Goal: Task Accomplishment & Management: Manage account settings

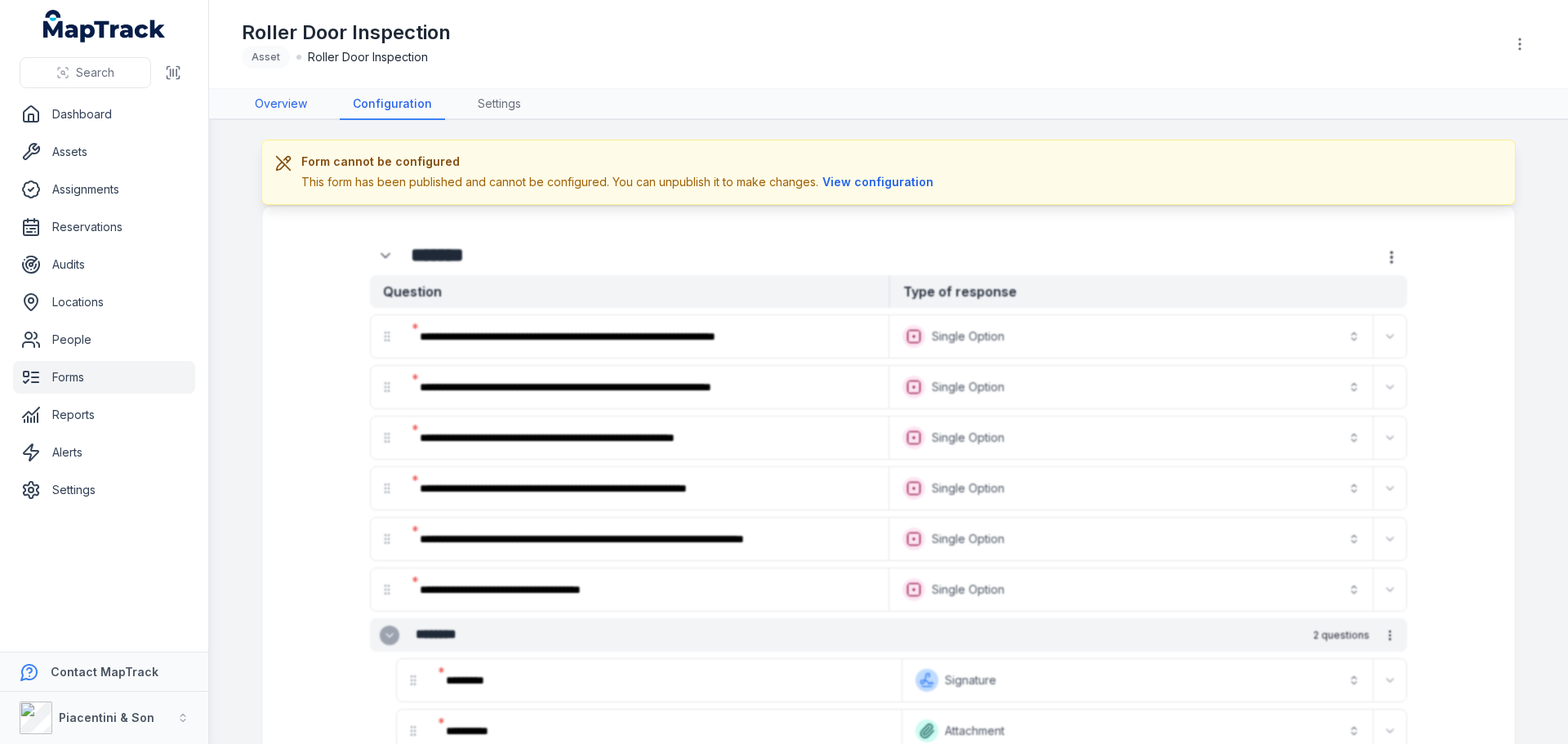
click at [270, 112] on link "Overview" at bounding box center [281, 104] width 78 height 31
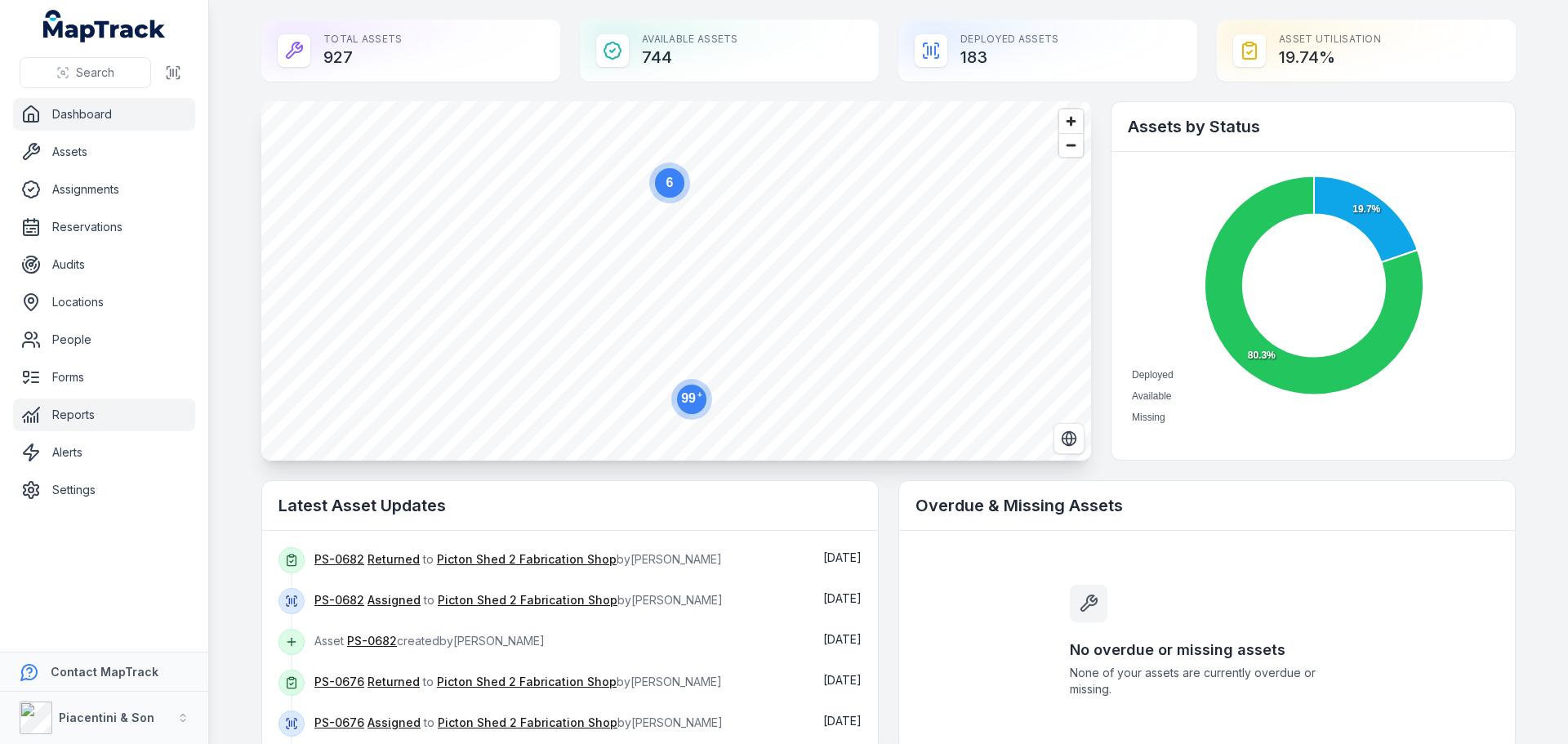
click at [113, 425] on link "Reports" at bounding box center [104, 414] width 182 height 32
click at [101, 382] on link "Forms" at bounding box center [104, 377] width 182 height 32
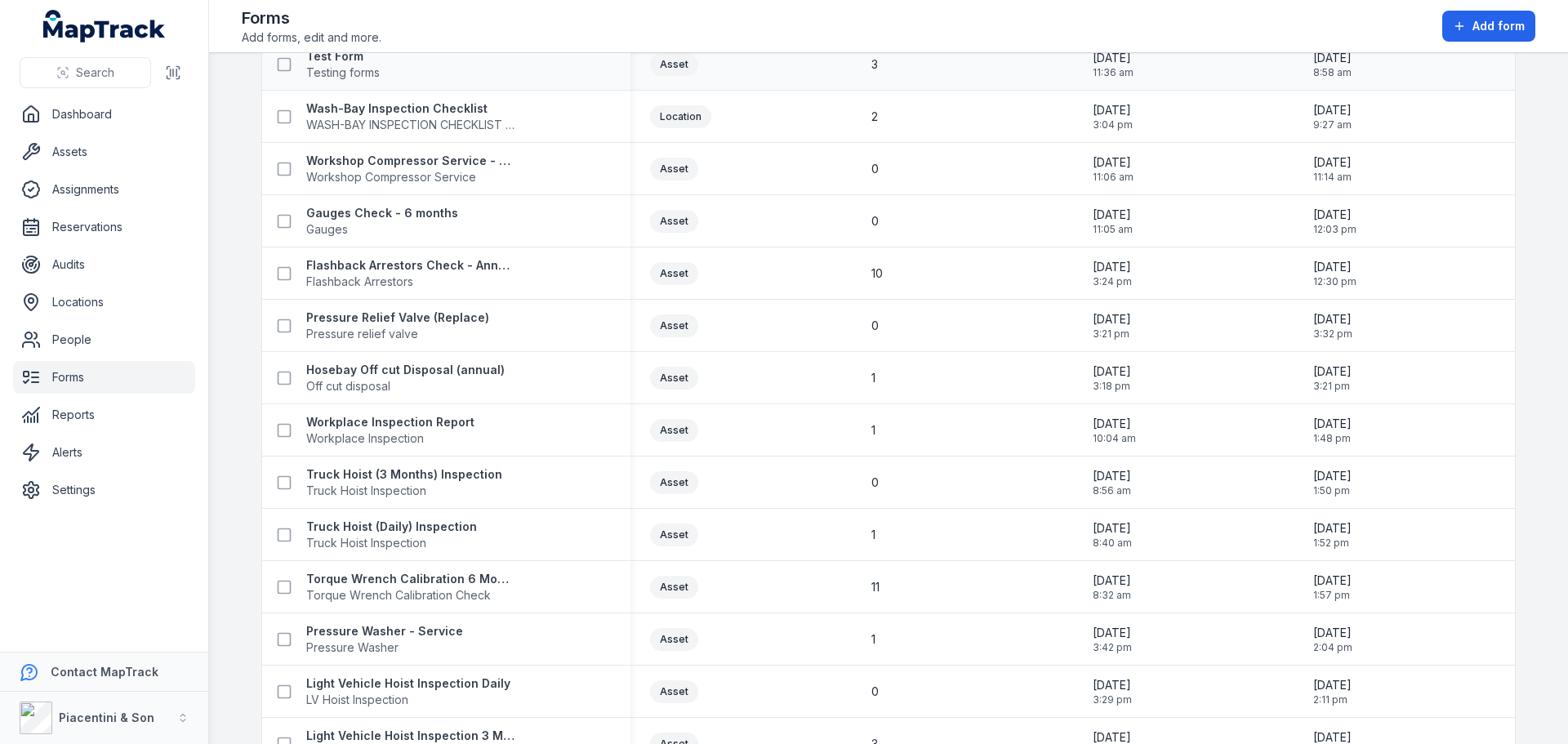
scroll to position [572, 0]
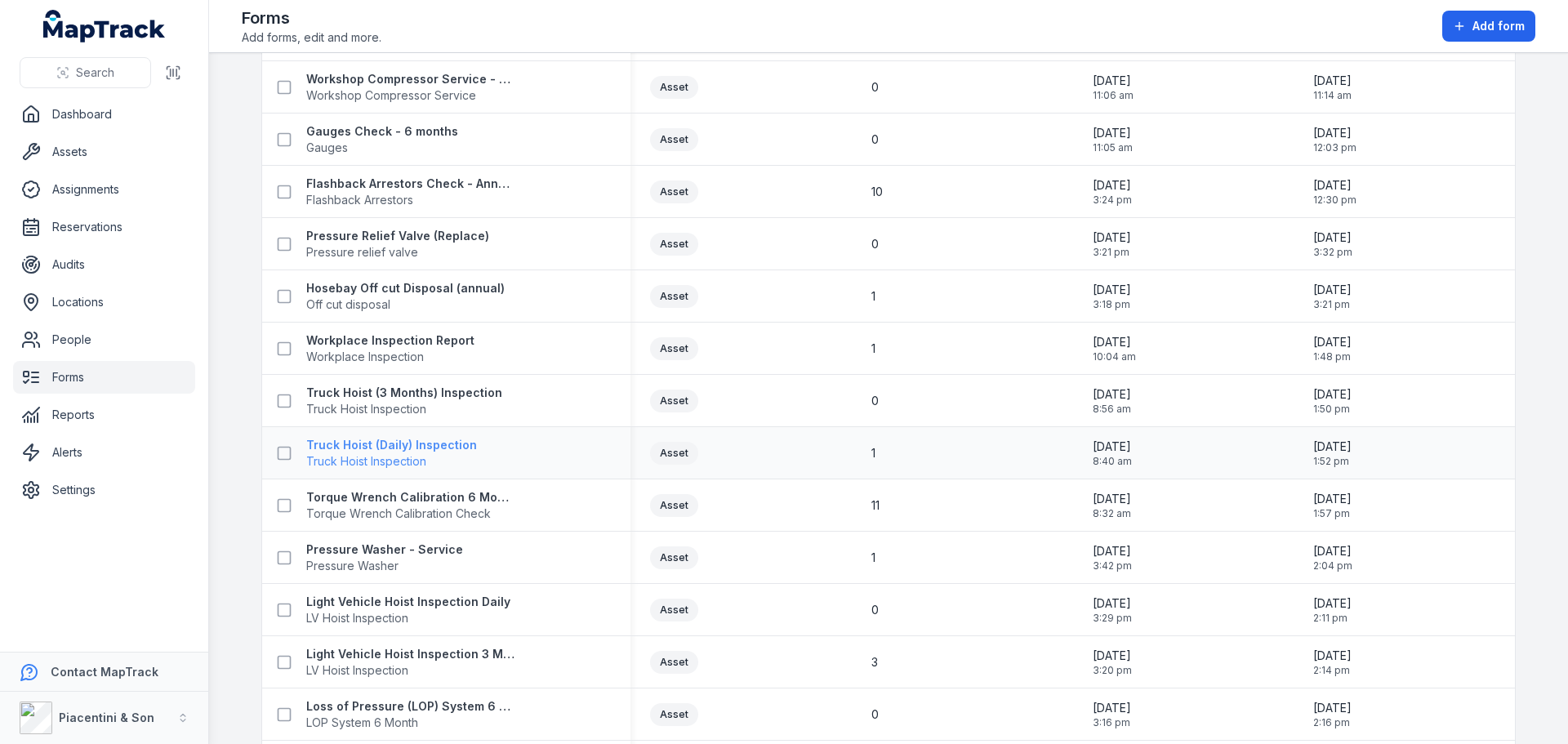
click at [338, 445] on strong "Truck Hoist (Daily) Inspection" at bounding box center [392, 445] width 171 height 17
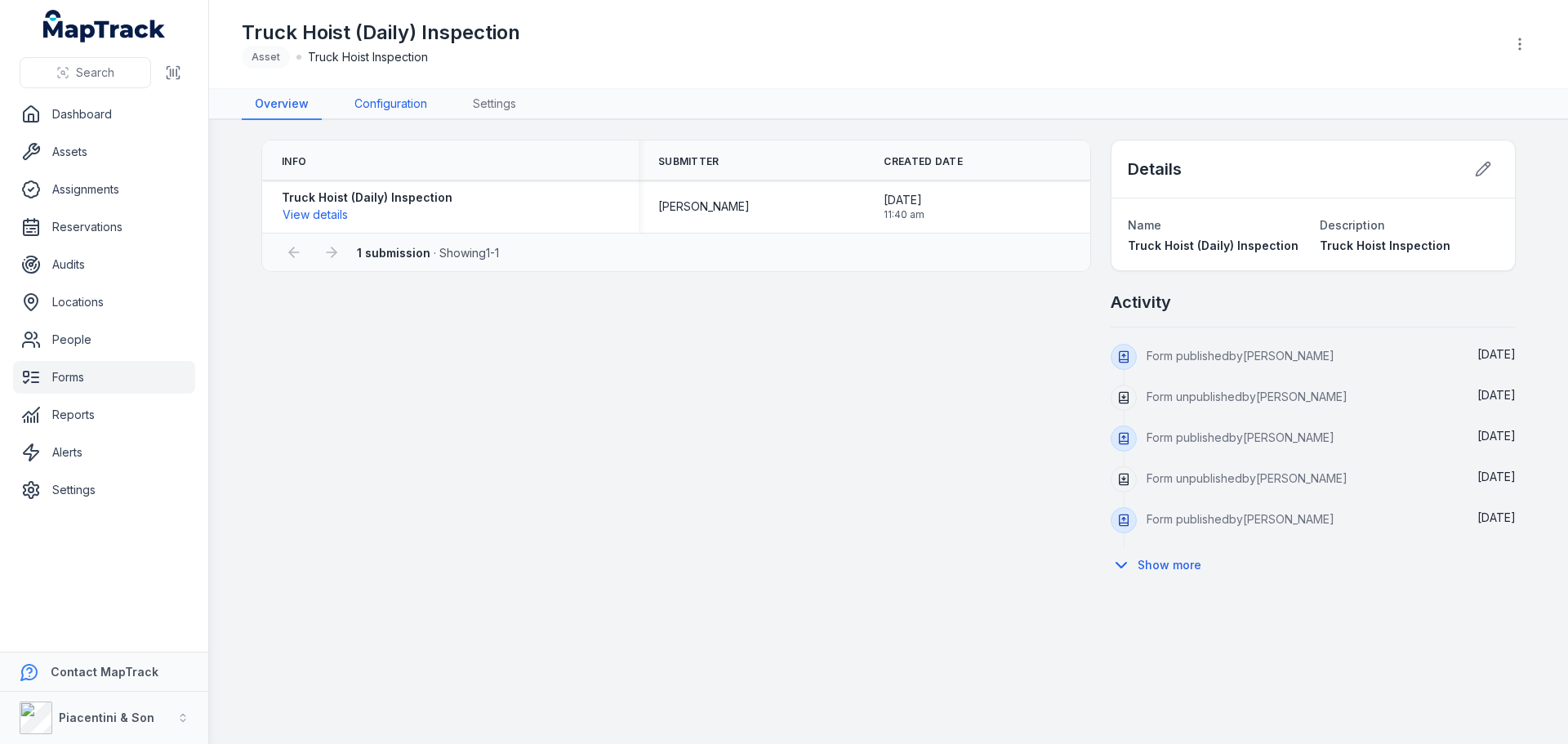
click at [367, 103] on link "Configuration" at bounding box center [391, 104] width 99 height 31
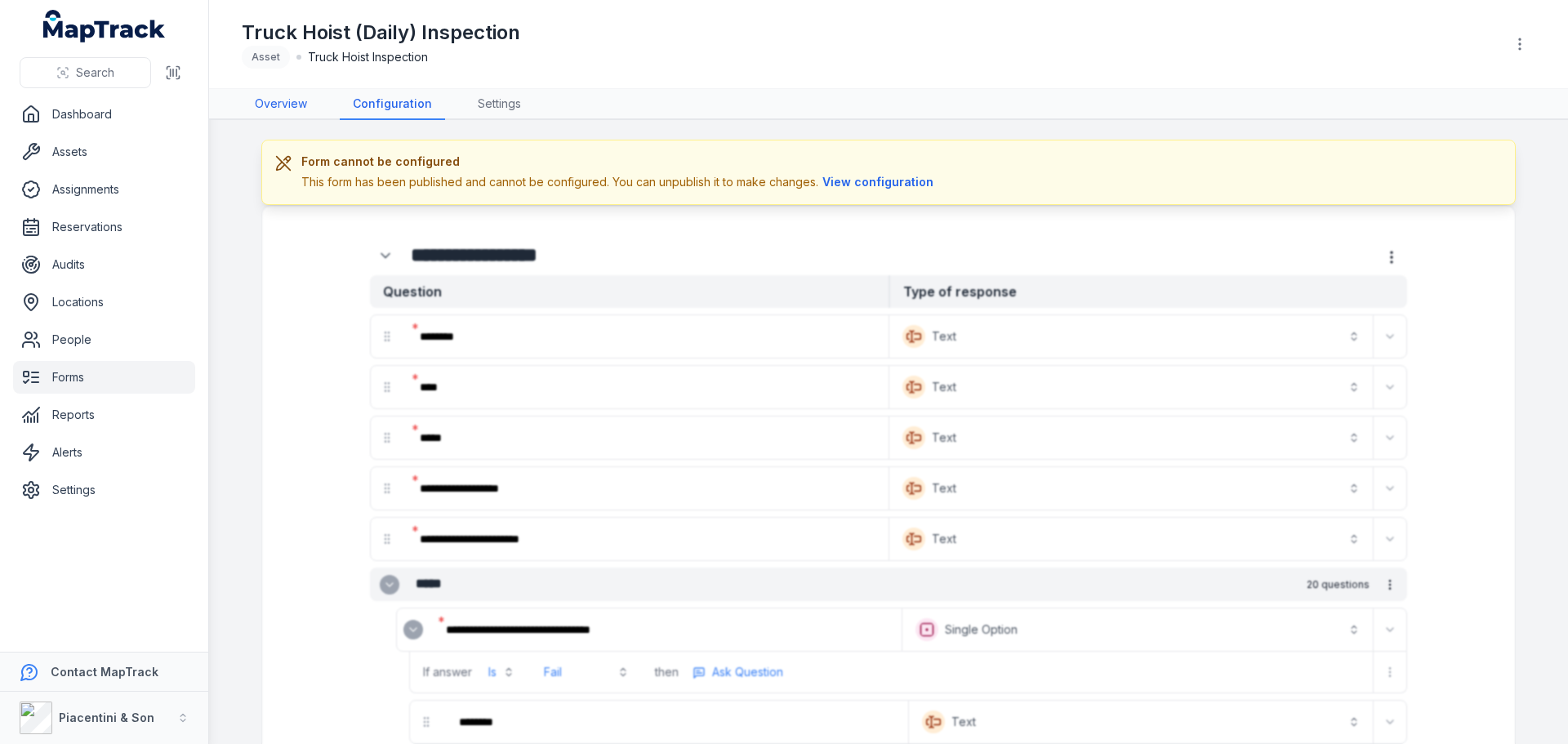
click at [296, 95] on link "Overview" at bounding box center [281, 104] width 78 height 31
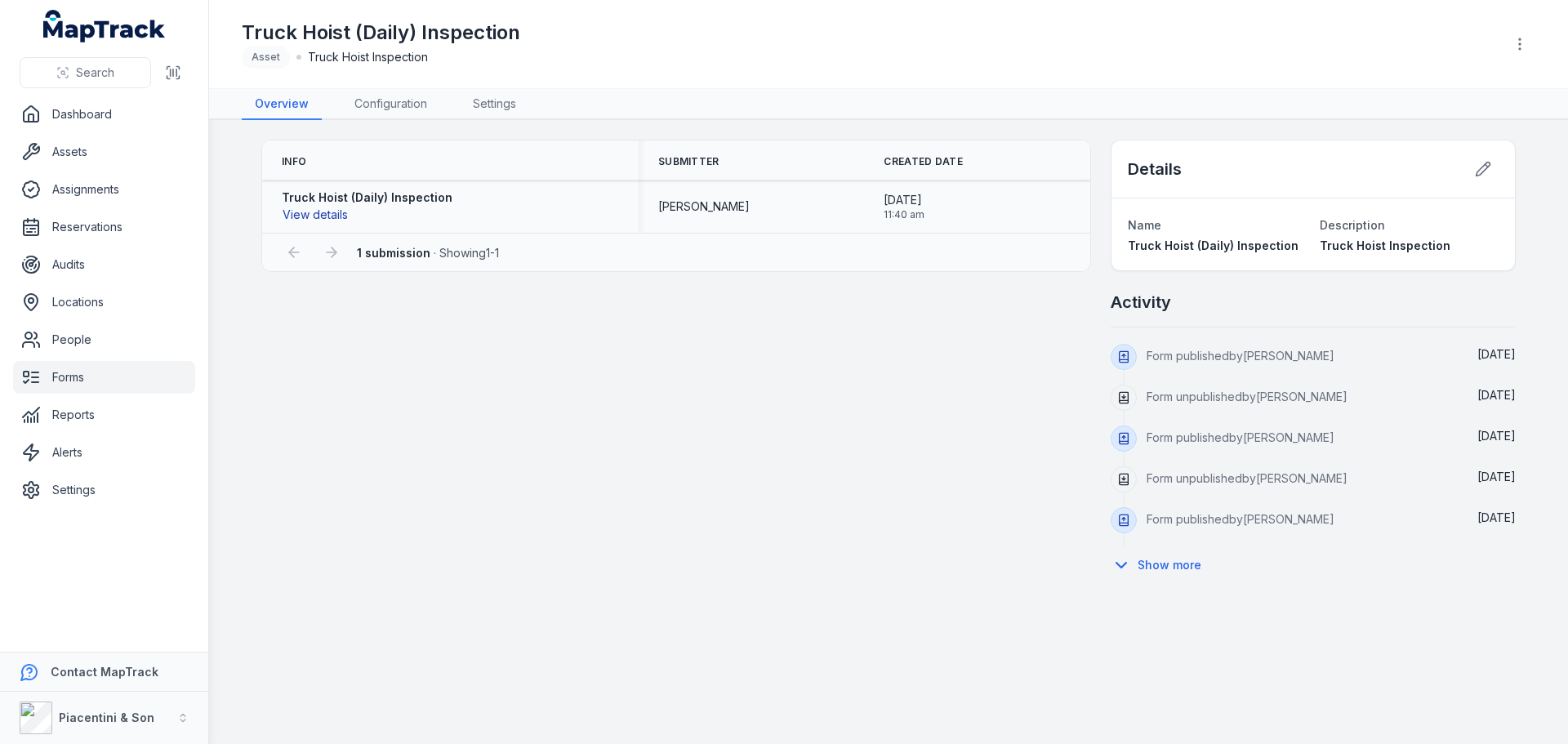
click at [342, 213] on button "View details" at bounding box center [315, 215] width 67 height 18
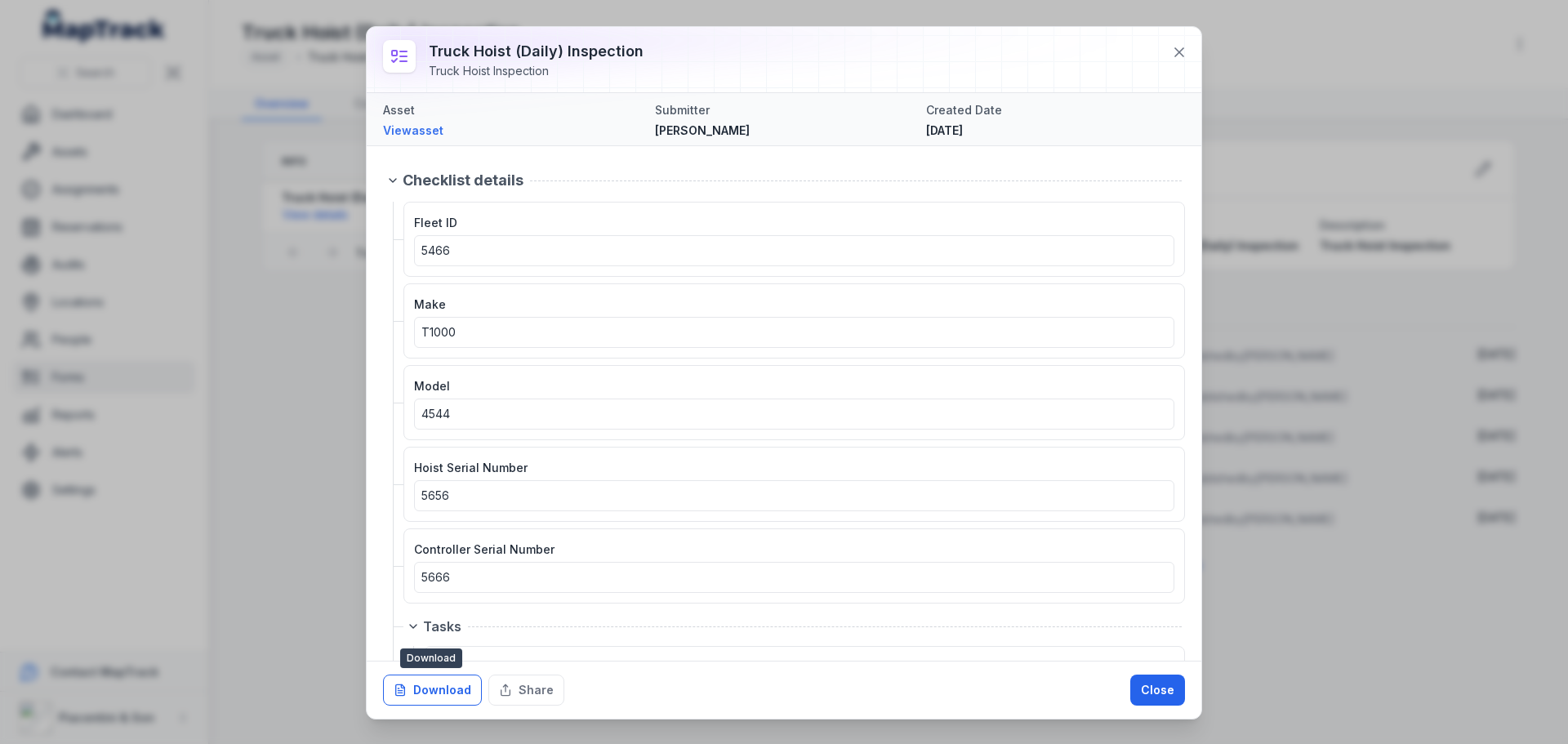
click at [436, 687] on button "Download" at bounding box center [432, 690] width 99 height 31
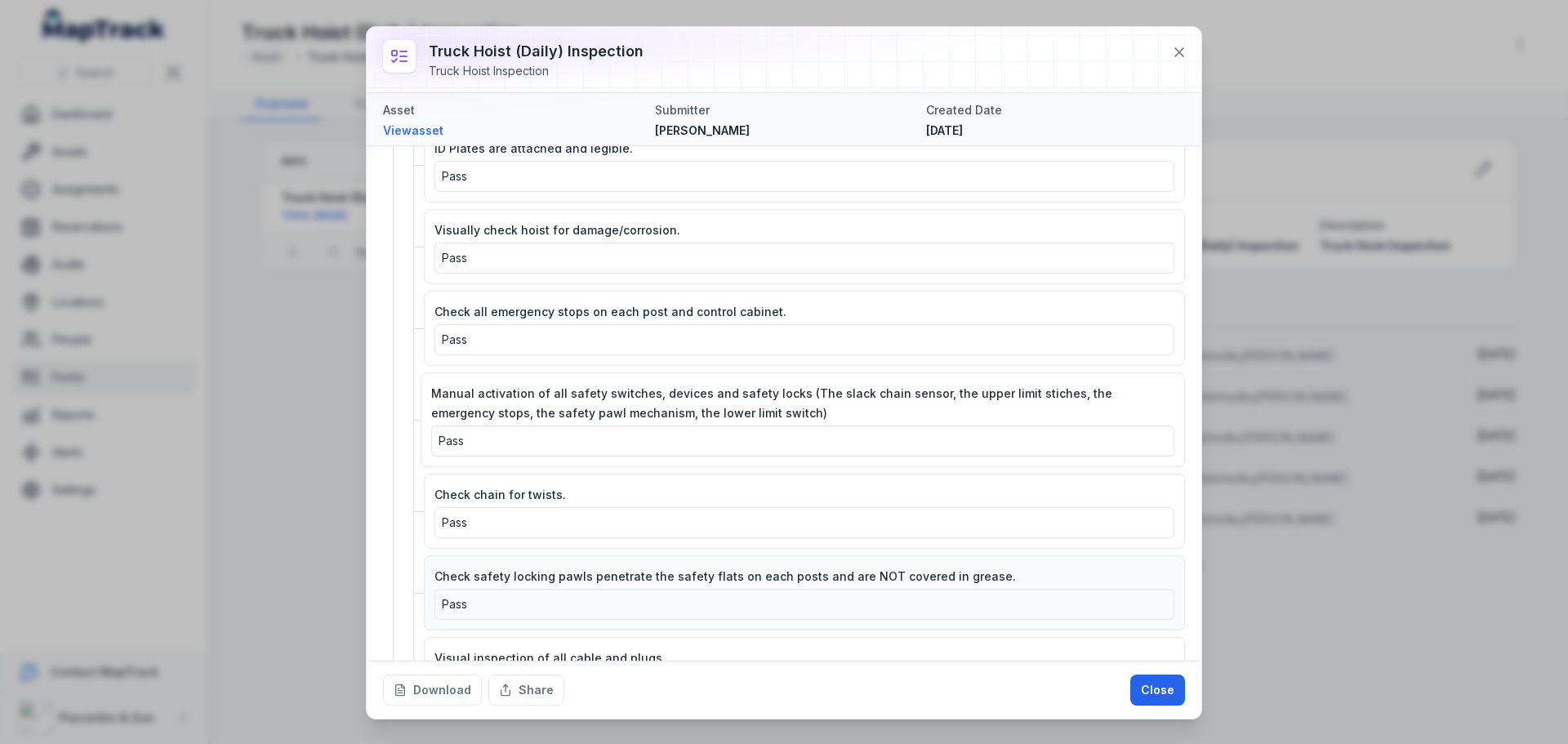
scroll to position [518, 0]
click at [1160, 693] on button "Close" at bounding box center [1158, 690] width 55 height 31
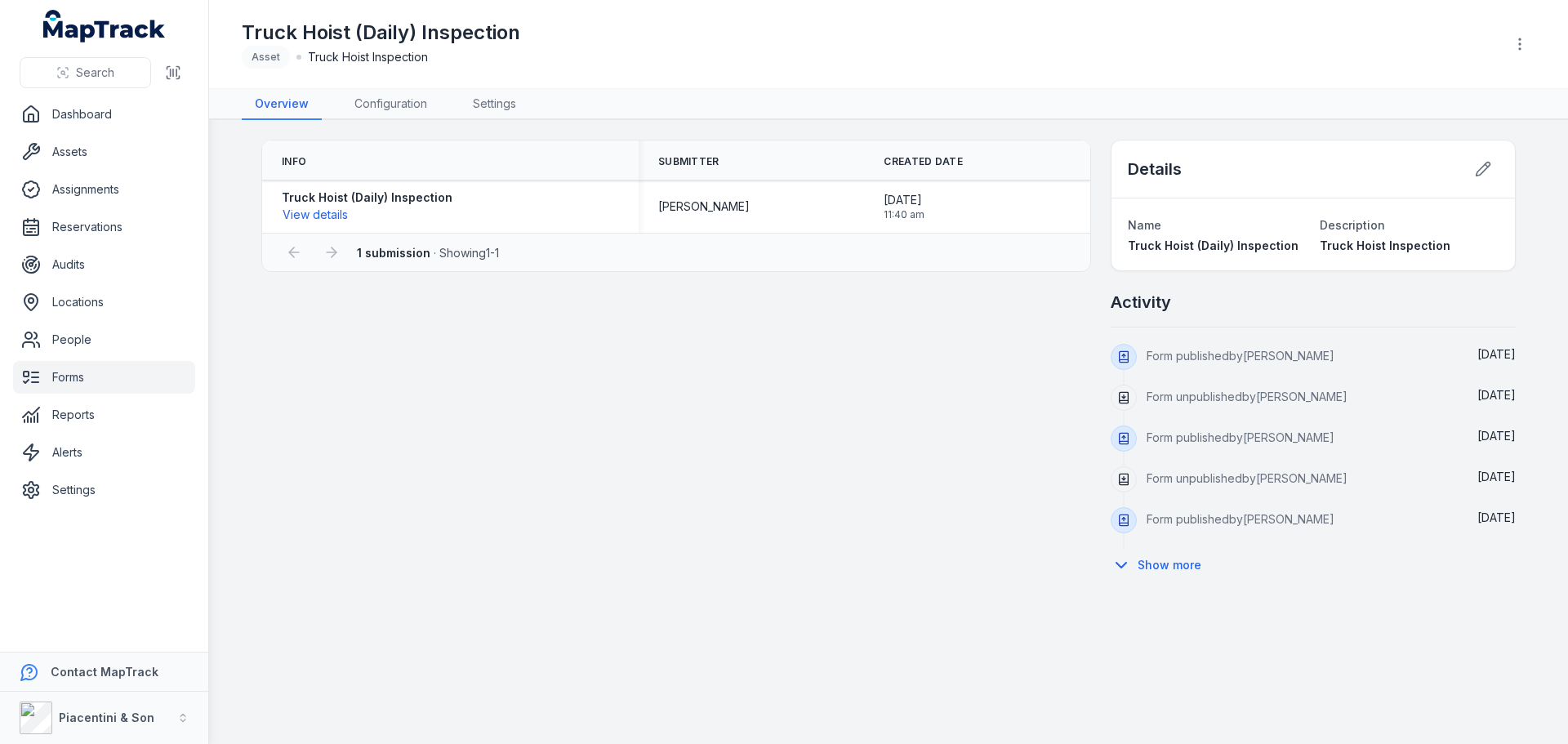
click at [583, 516] on div "Info Submitter Created Date Truck Hoist (Daily) Inspection View details [PERSON…" at bounding box center [889, 361] width 1255 height 442
click at [338, 214] on button "View details" at bounding box center [315, 215] width 67 height 18
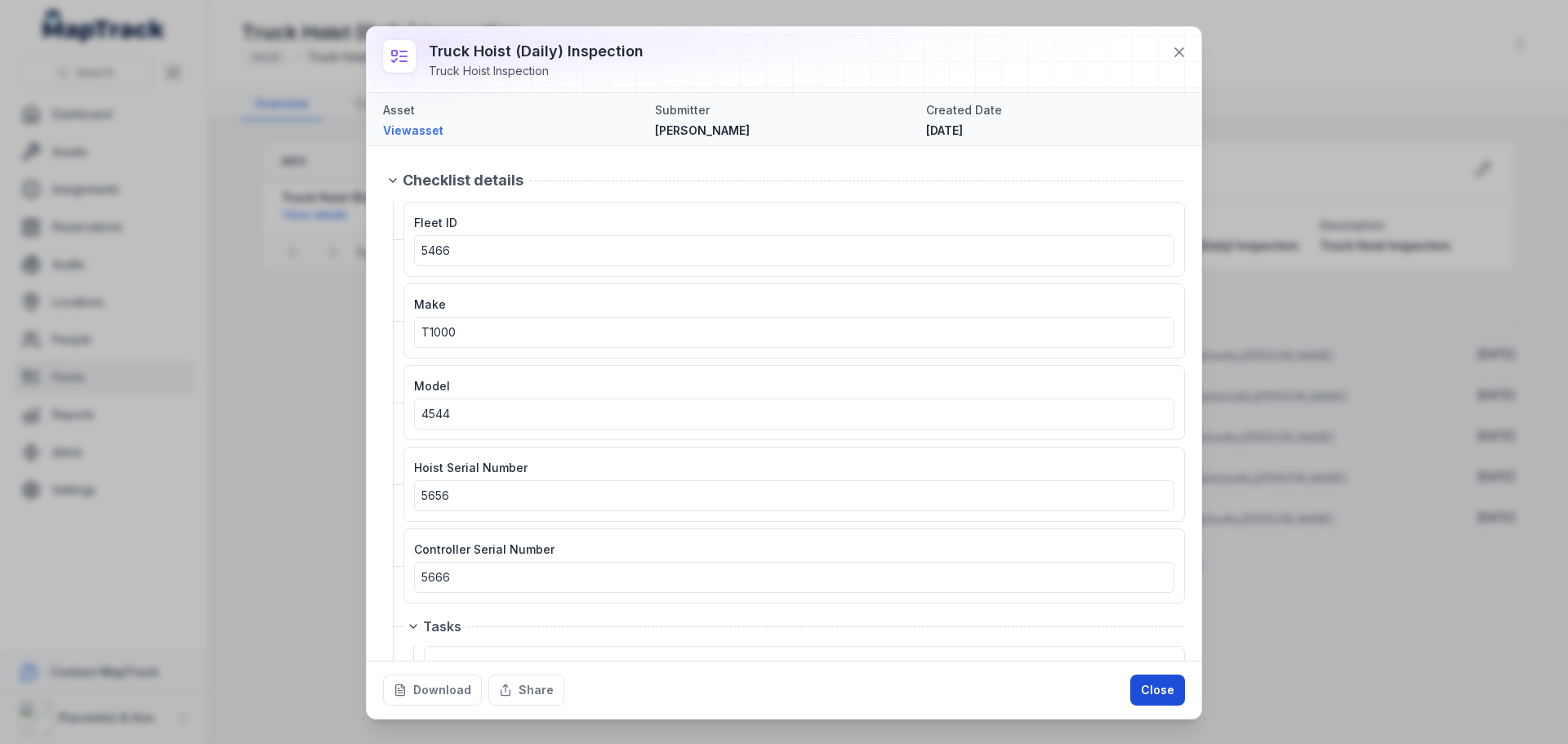
click at [1172, 696] on button "Close" at bounding box center [1158, 690] width 55 height 31
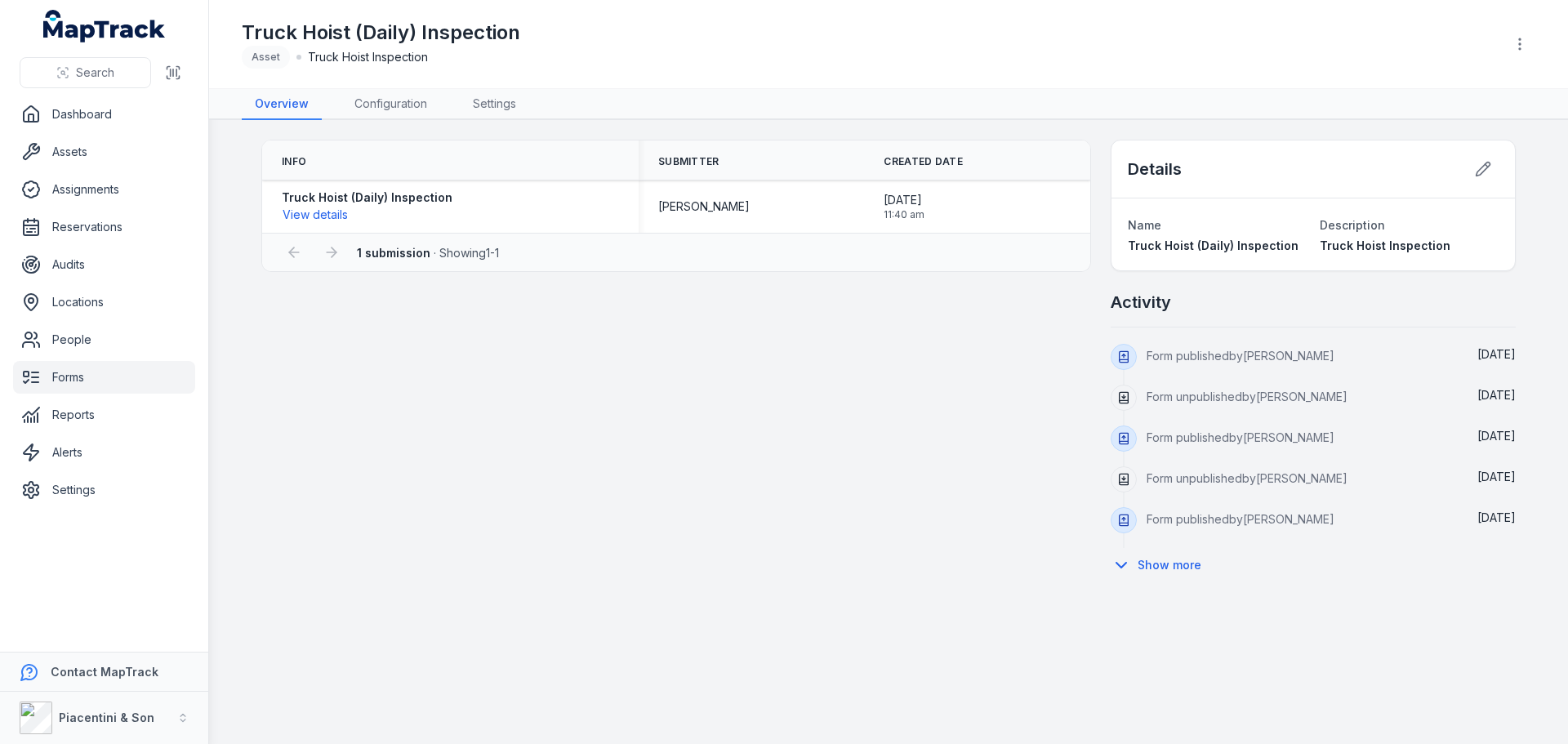
click at [582, 424] on div "Info Submitter Created Date Truck Hoist (Daily) Inspection View details [PERSON…" at bounding box center [889, 361] width 1255 height 442
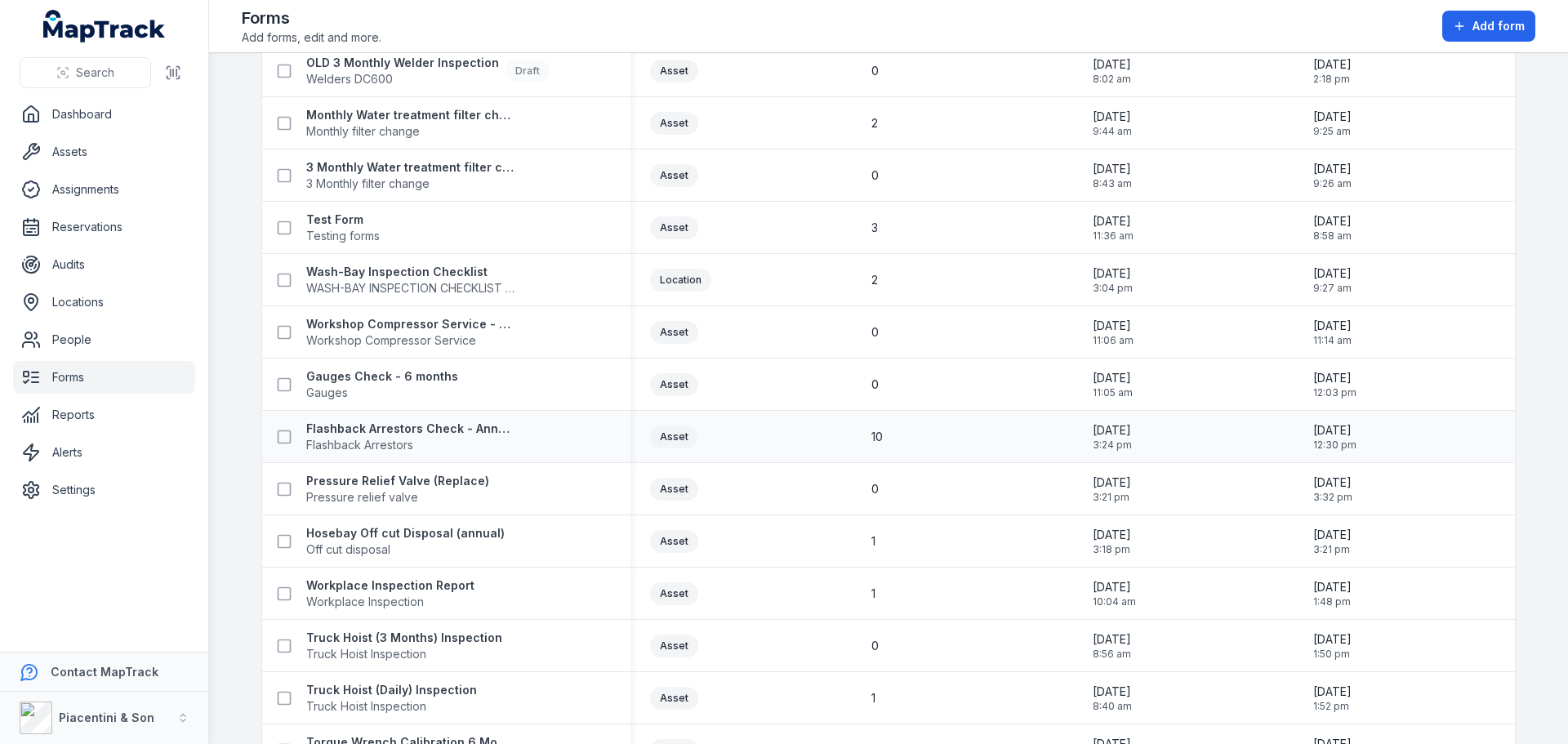
scroll to position [408, 0]
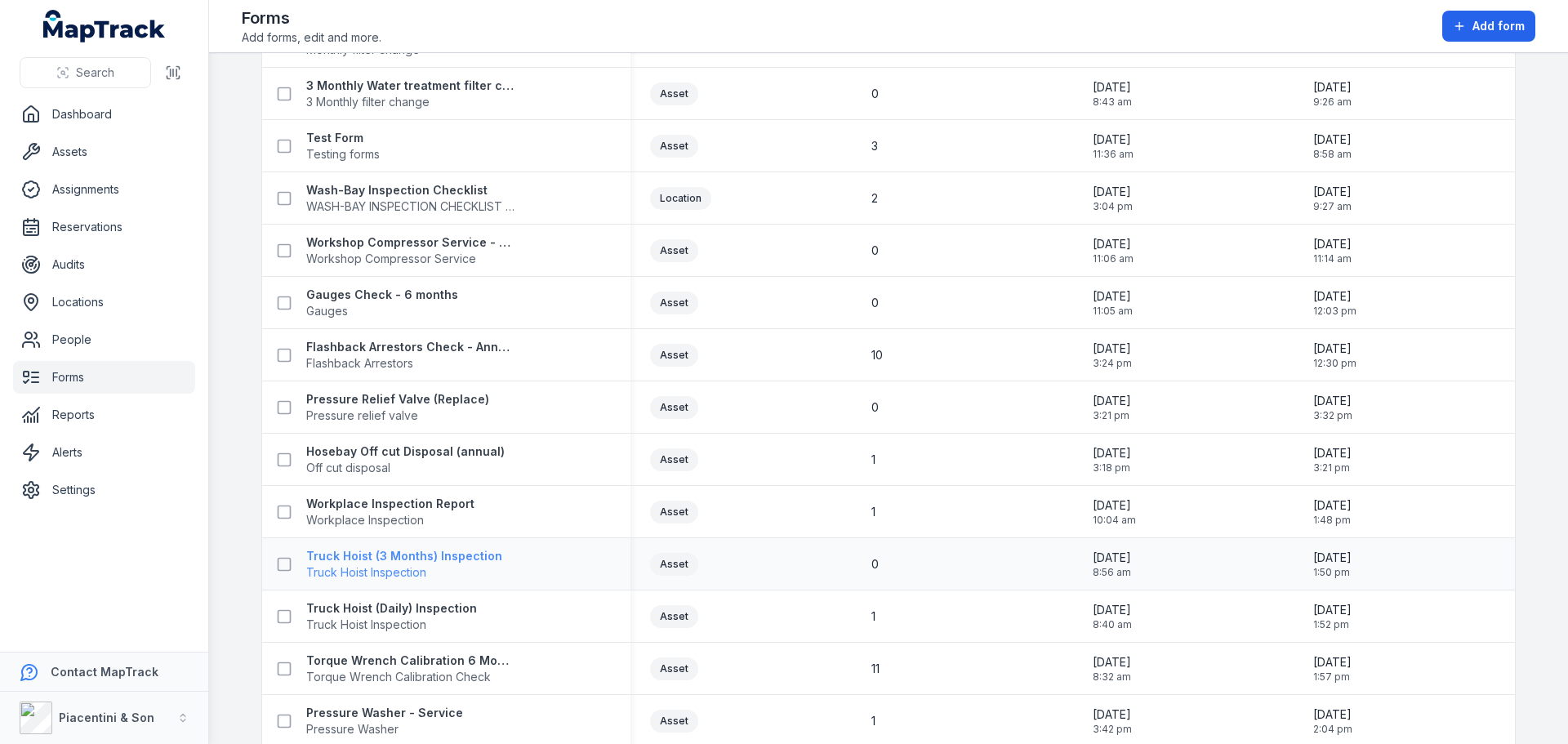
click at [417, 560] on strong "Truck Hoist (3 Months) Inspection" at bounding box center [404, 557] width 196 height 17
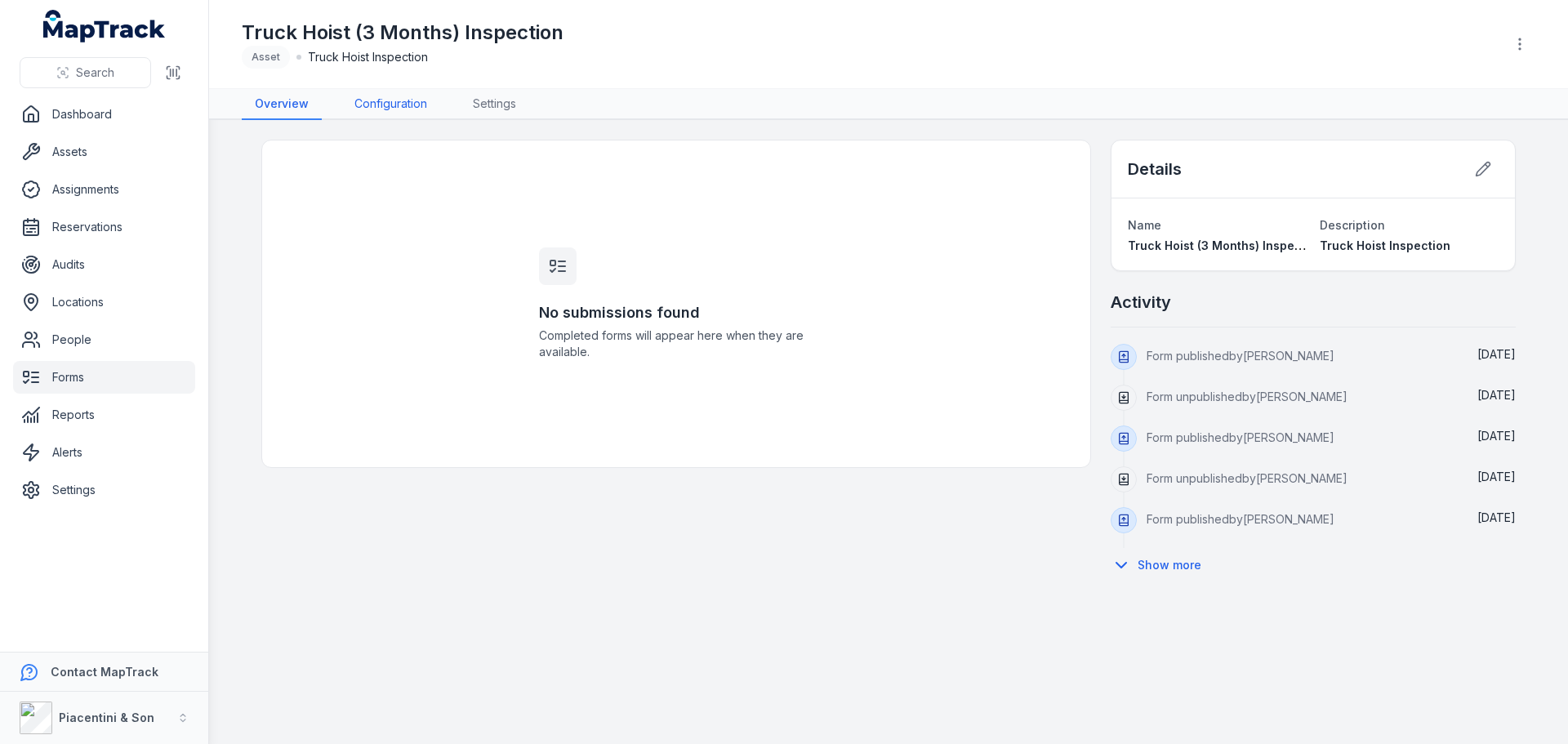
click at [395, 106] on link "Configuration" at bounding box center [391, 104] width 99 height 31
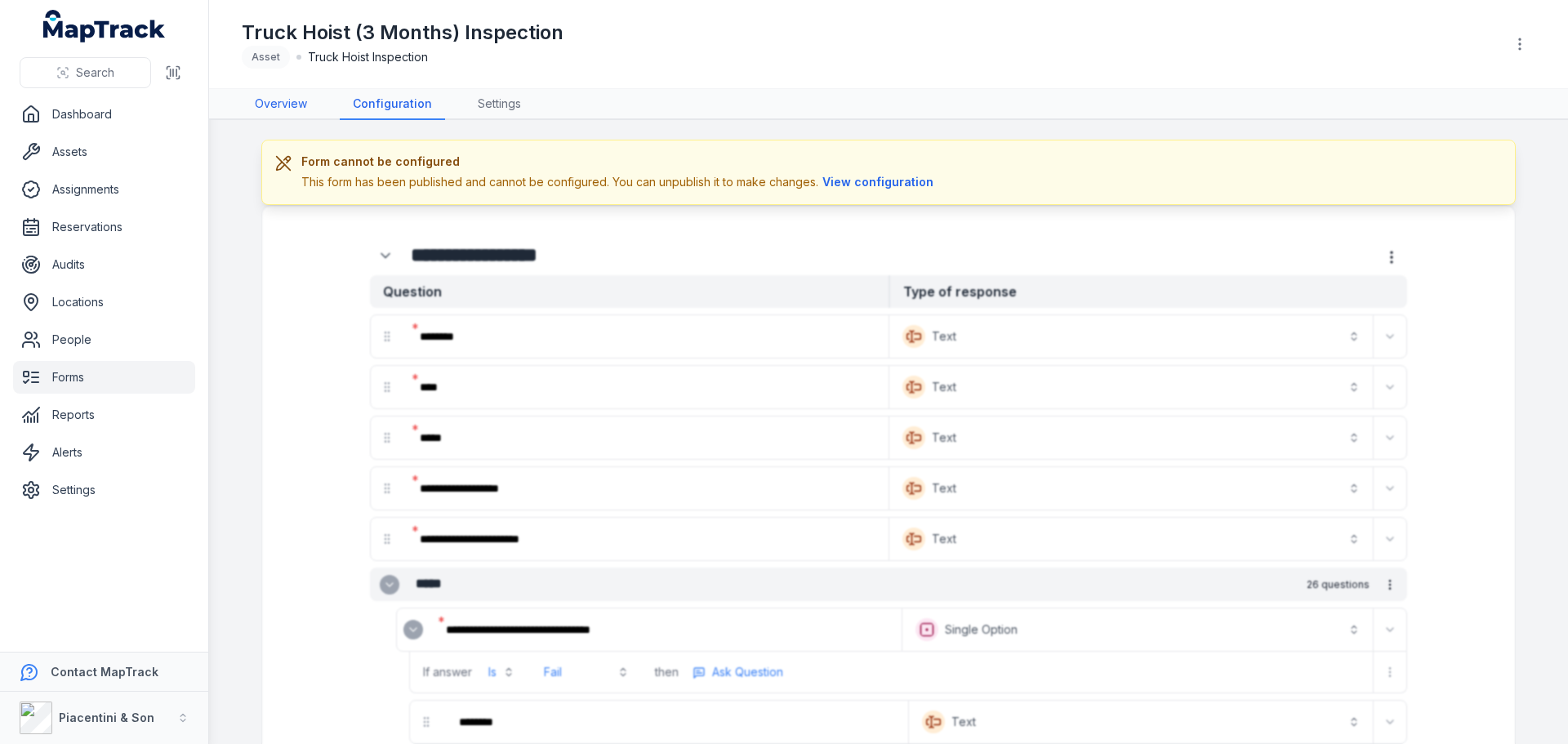
click at [287, 102] on link "Overview" at bounding box center [281, 104] width 78 height 31
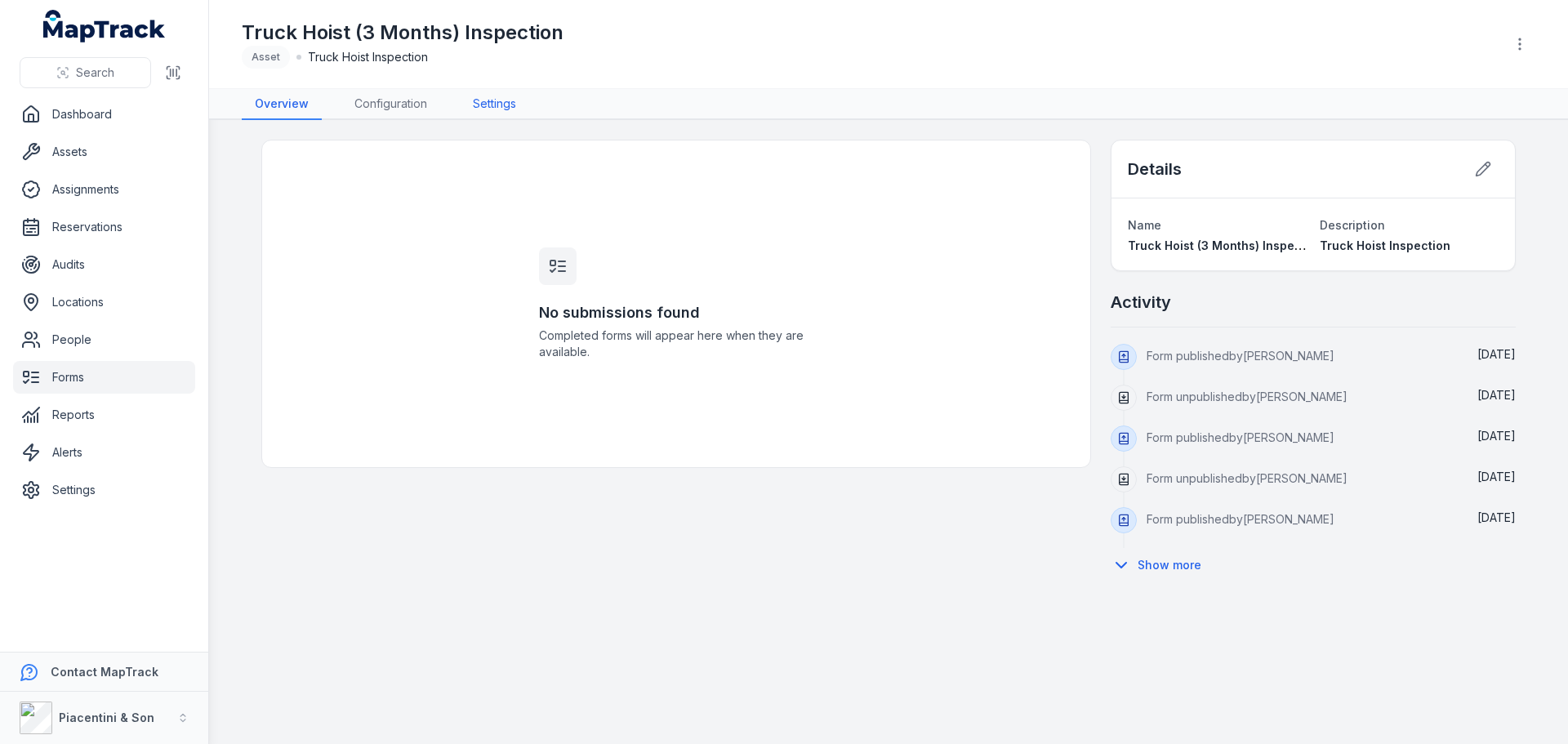
click at [507, 103] on link "Settings" at bounding box center [494, 104] width 69 height 31
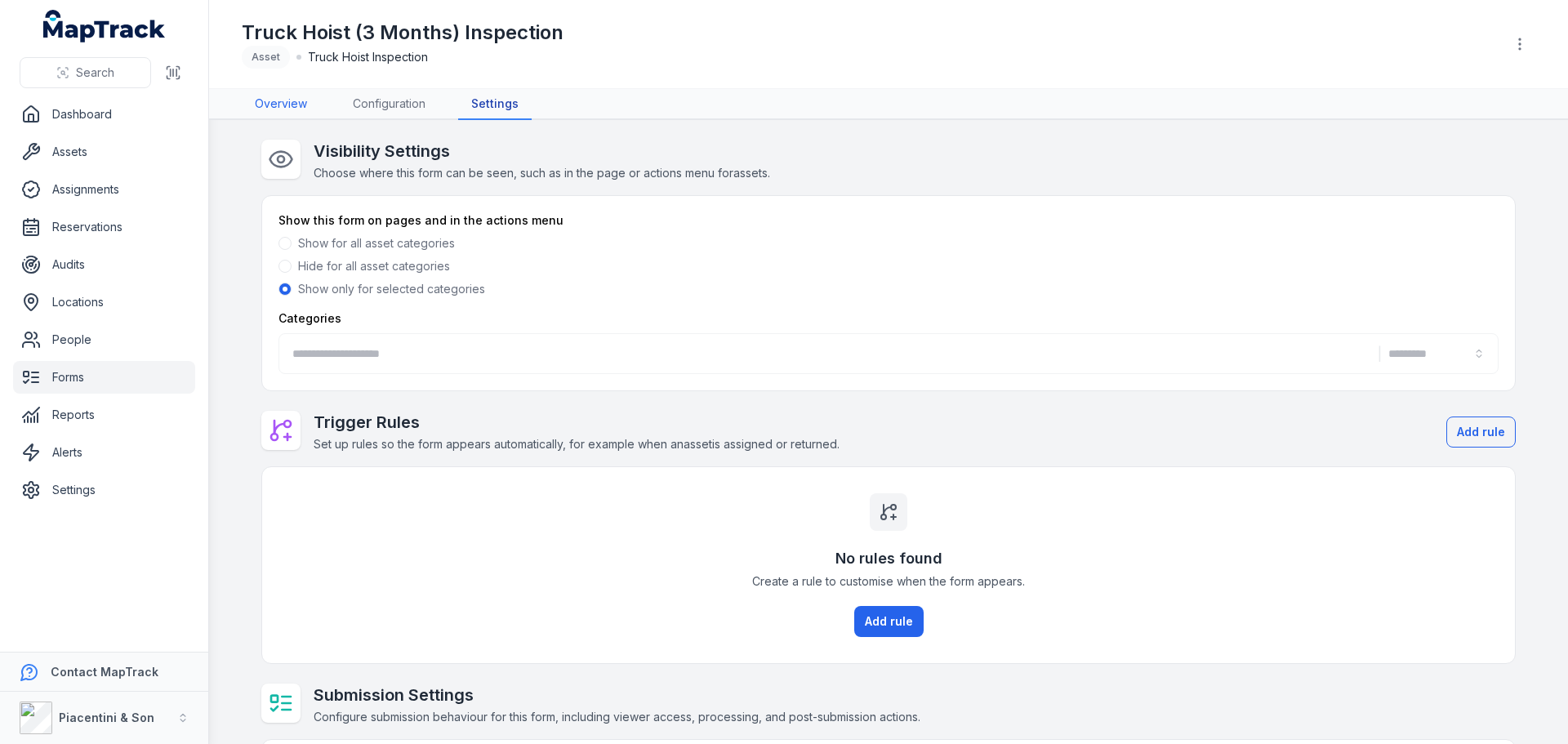
type input "**********"
click at [289, 105] on link "Overview" at bounding box center [281, 104] width 78 height 31
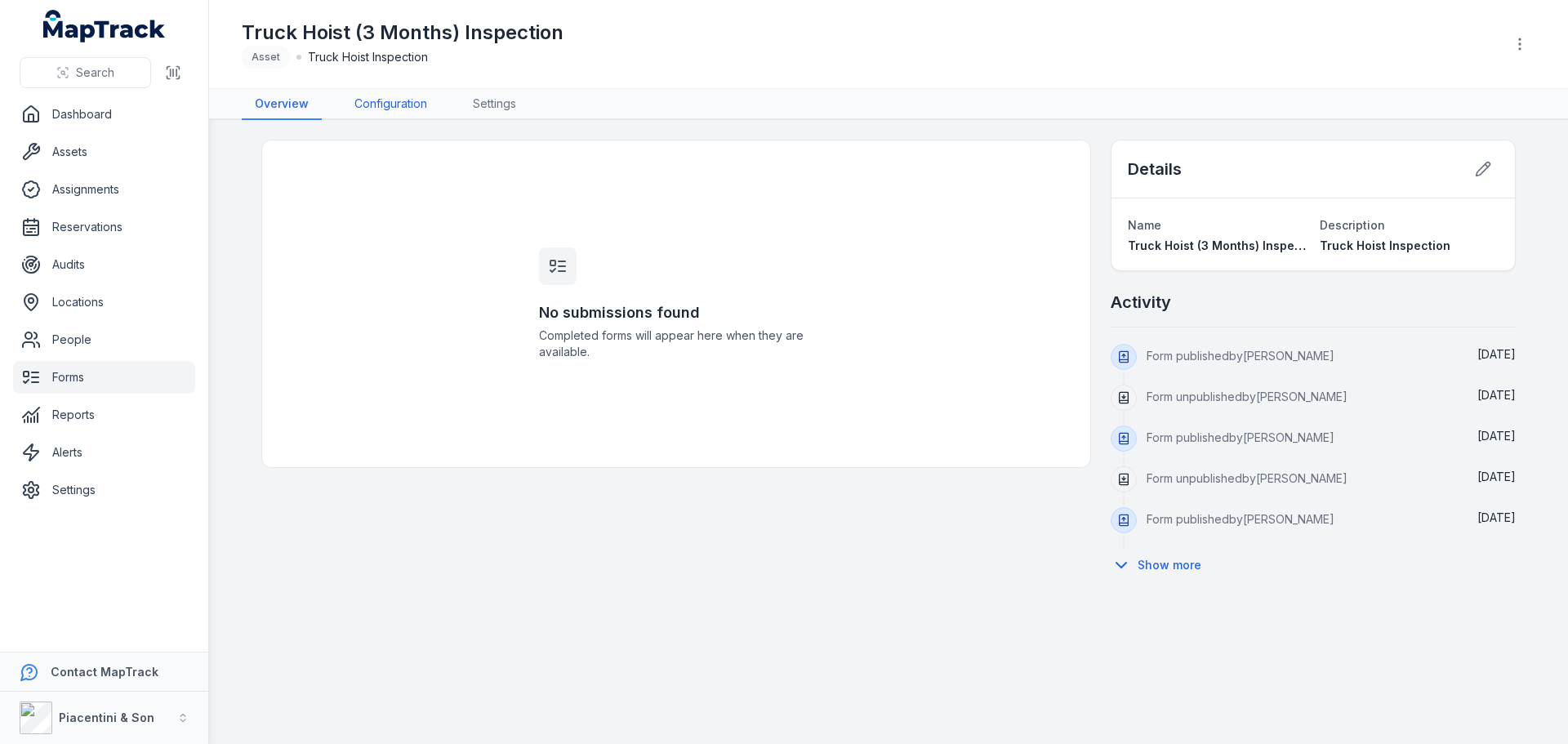
click at [416, 112] on link "Configuration" at bounding box center [391, 104] width 99 height 31
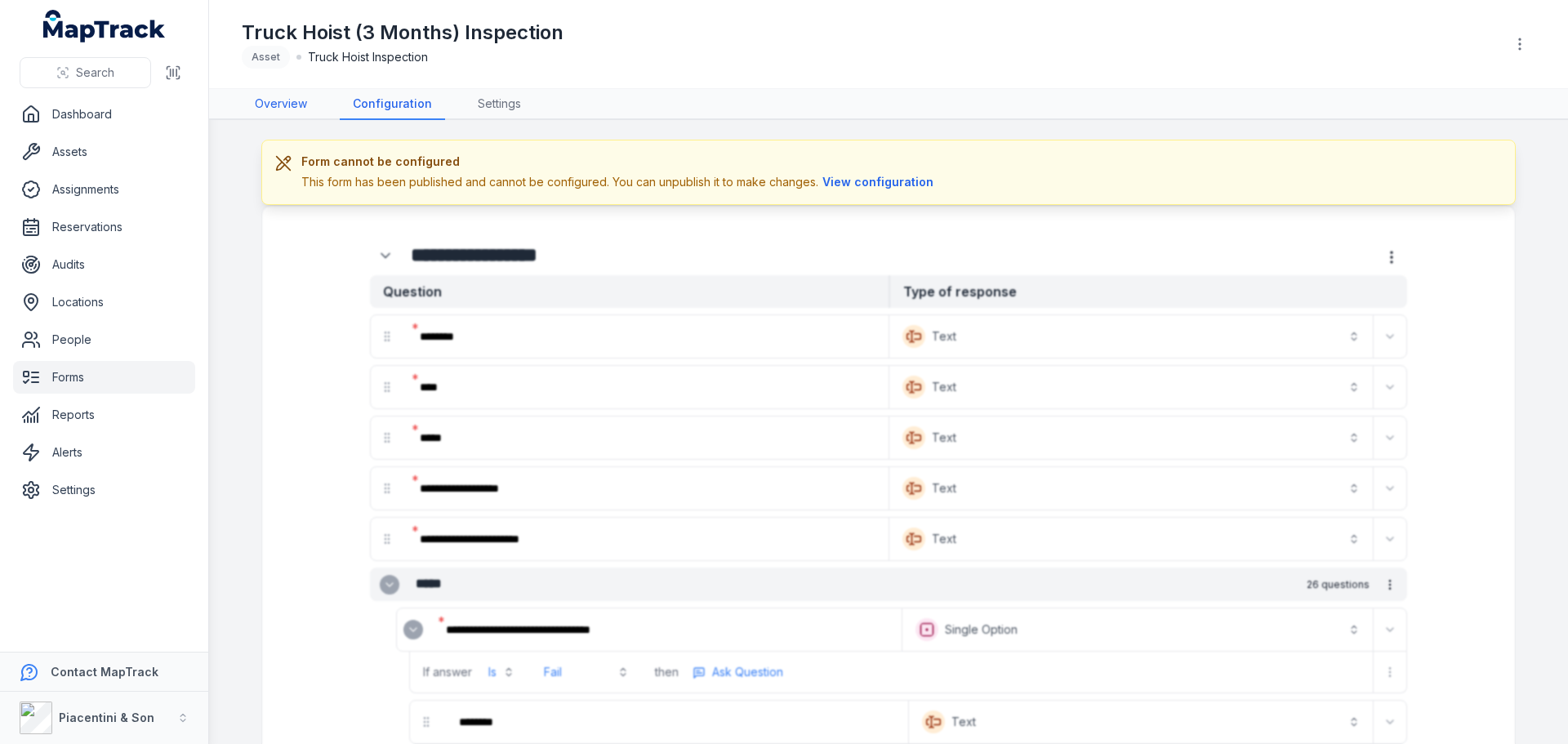
click at [272, 98] on link "Overview" at bounding box center [281, 104] width 78 height 31
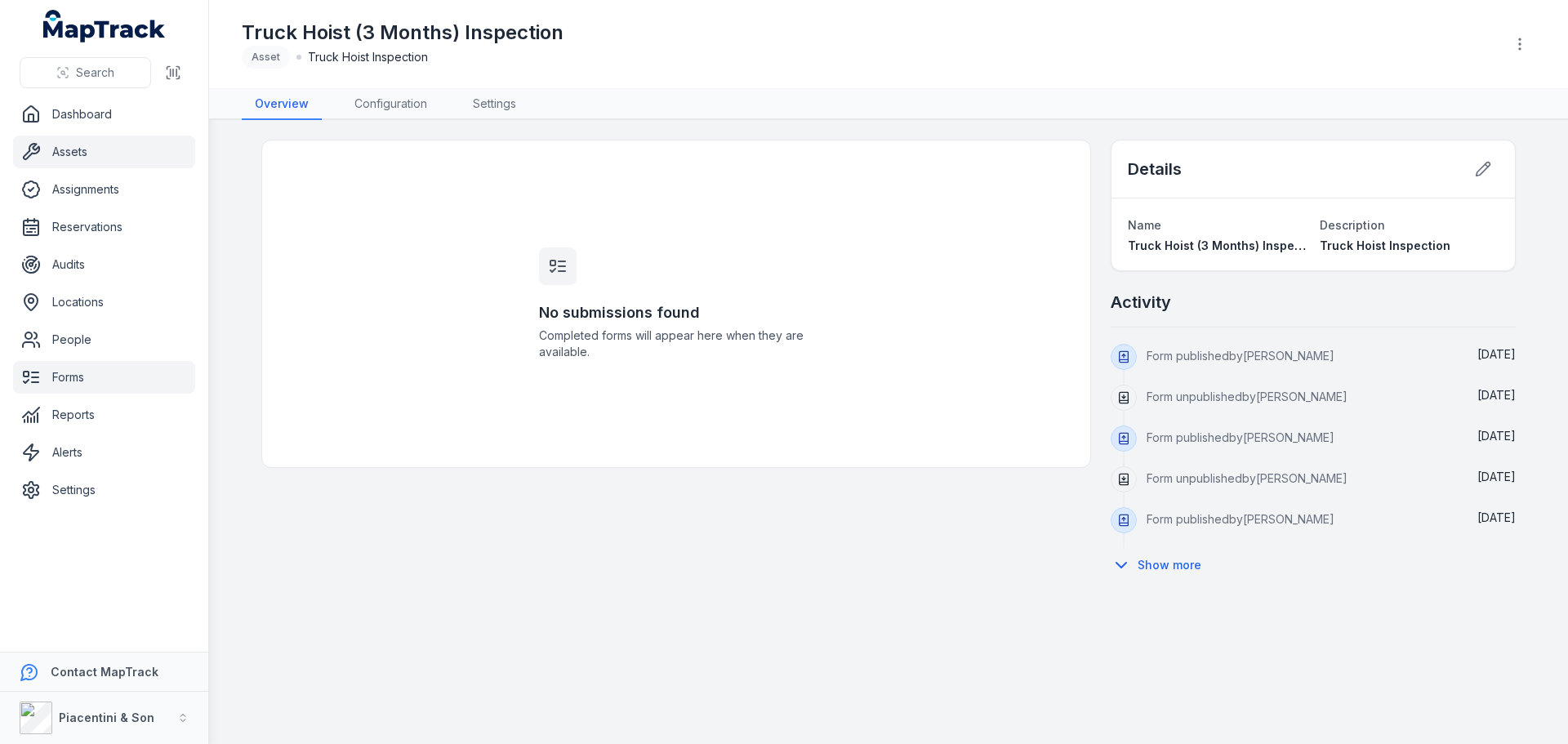
click at [86, 158] on link "Assets" at bounding box center [104, 152] width 182 height 32
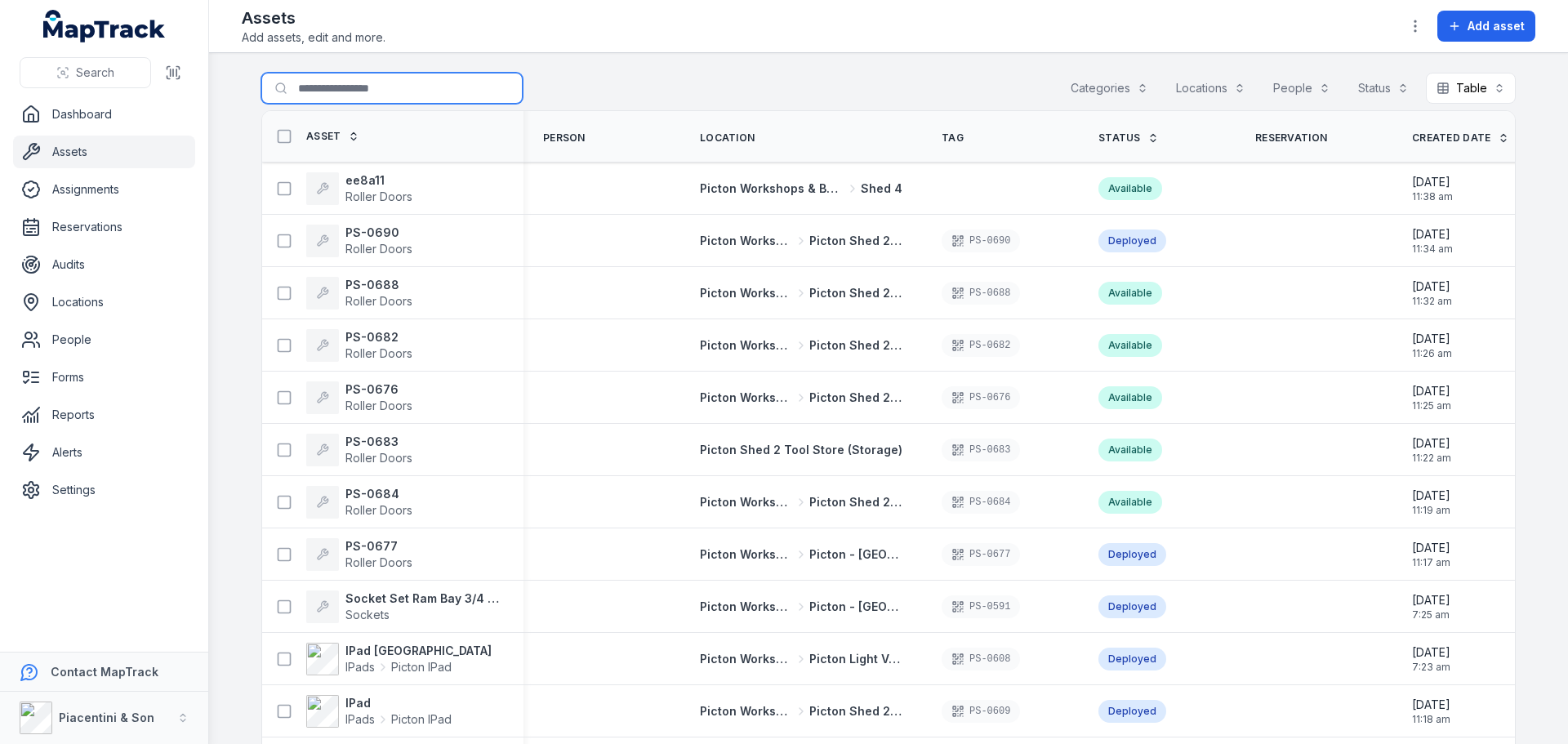
click at [350, 84] on input "Search for assets" at bounding box center [392, 87] width 262 height 31
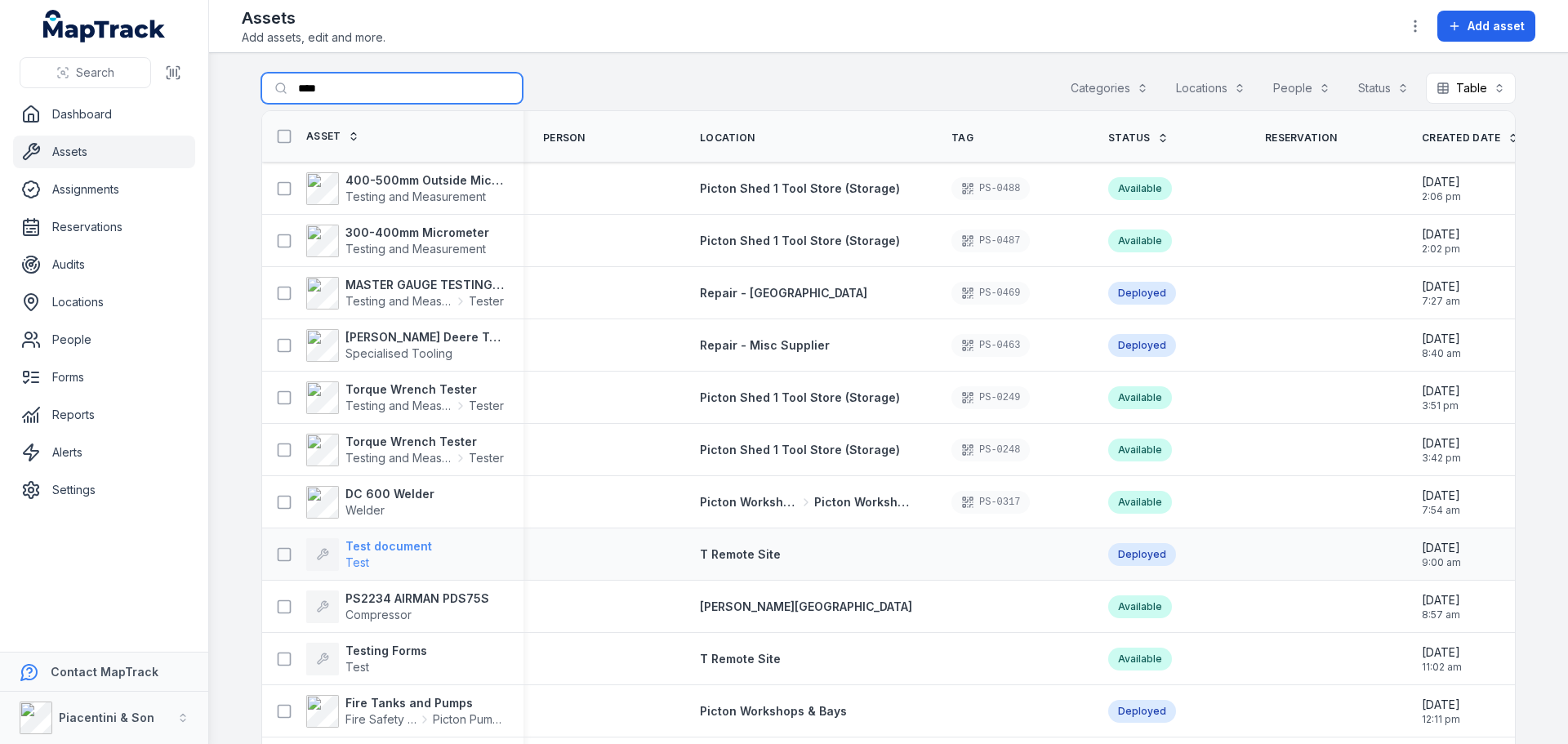
type input "****"
click at [397, 544] on strong "Test document" at bounding box center [389, 547] width 87 height 17
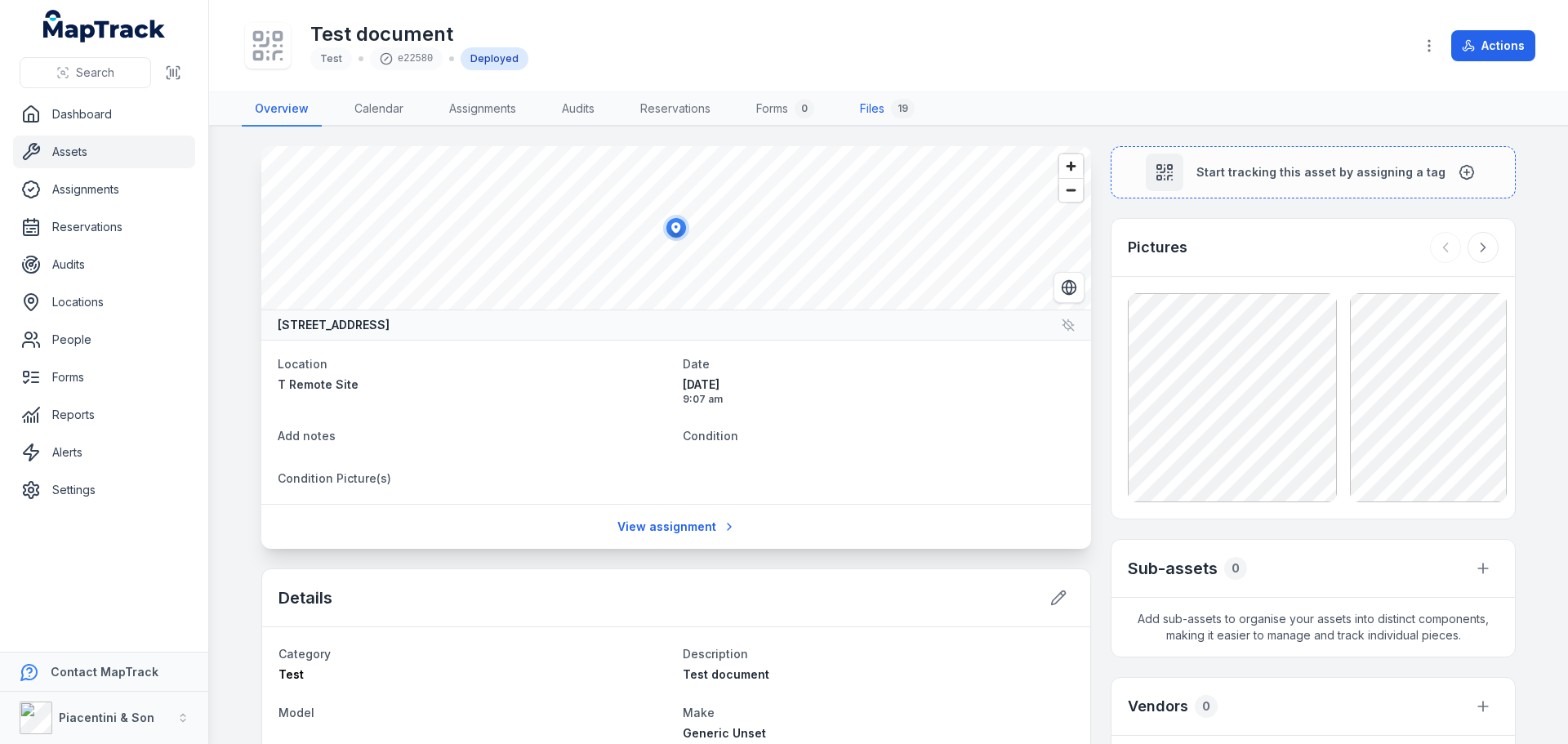
click at [908, 103] on div "19" at bounding box center [903, 109] width 23 height 20
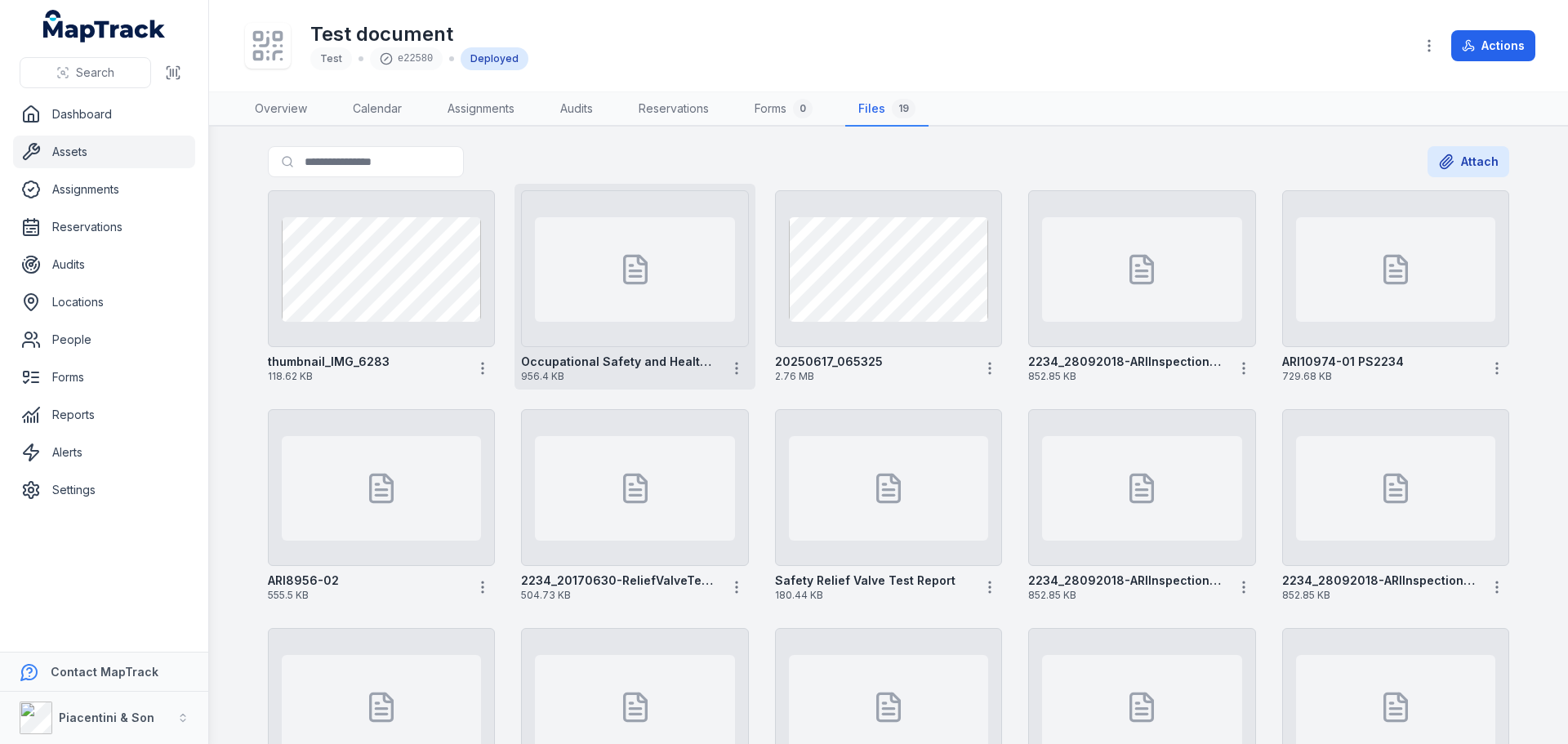
click at [597, 297] on div at bounding box center [634, 269] width 199 height 104
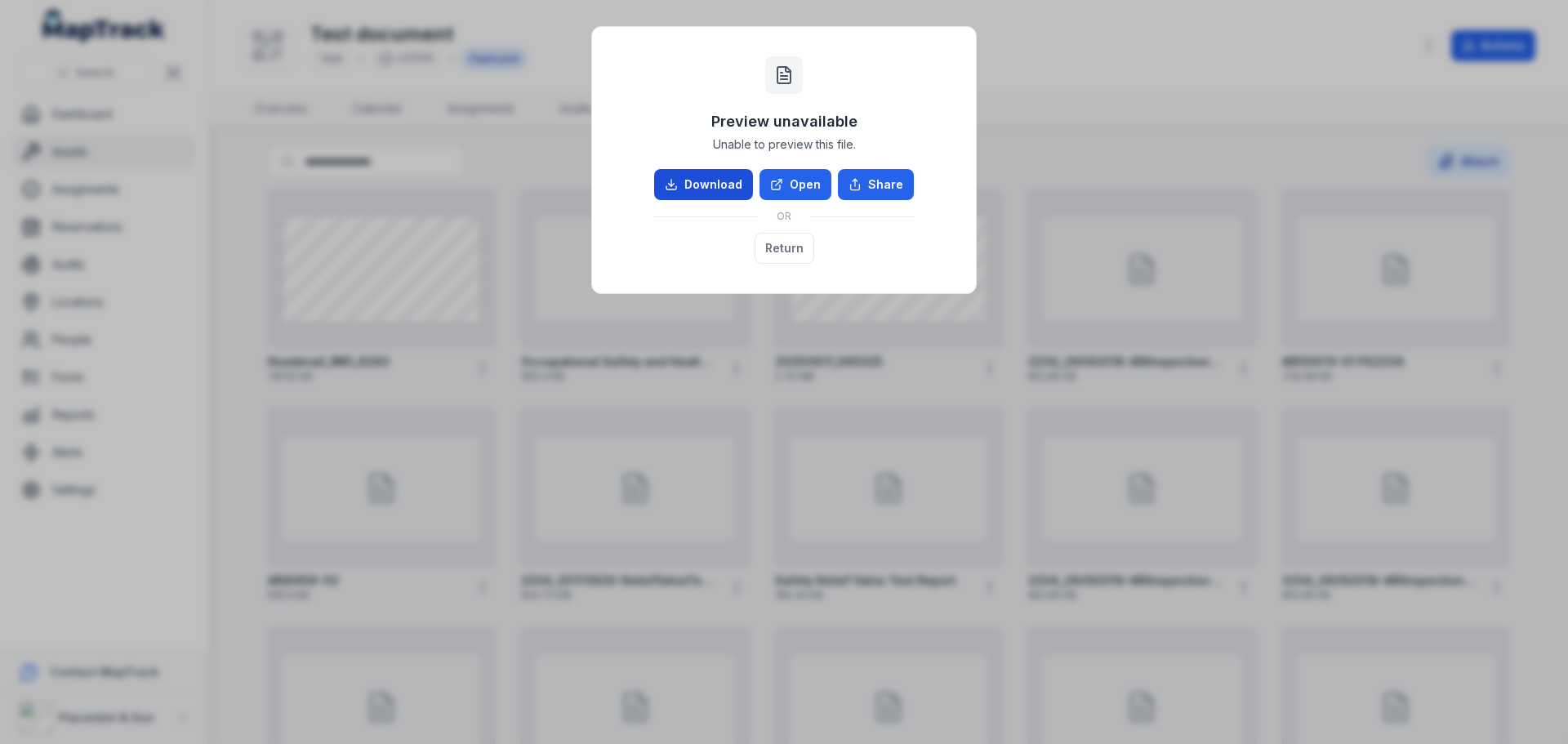
click at [712, 181] on link "Download" at bounding box center [703, 184] width 99 height 31
click at [772, 257] on button "Return" at bounding box center [785, 247] width 60 height 31
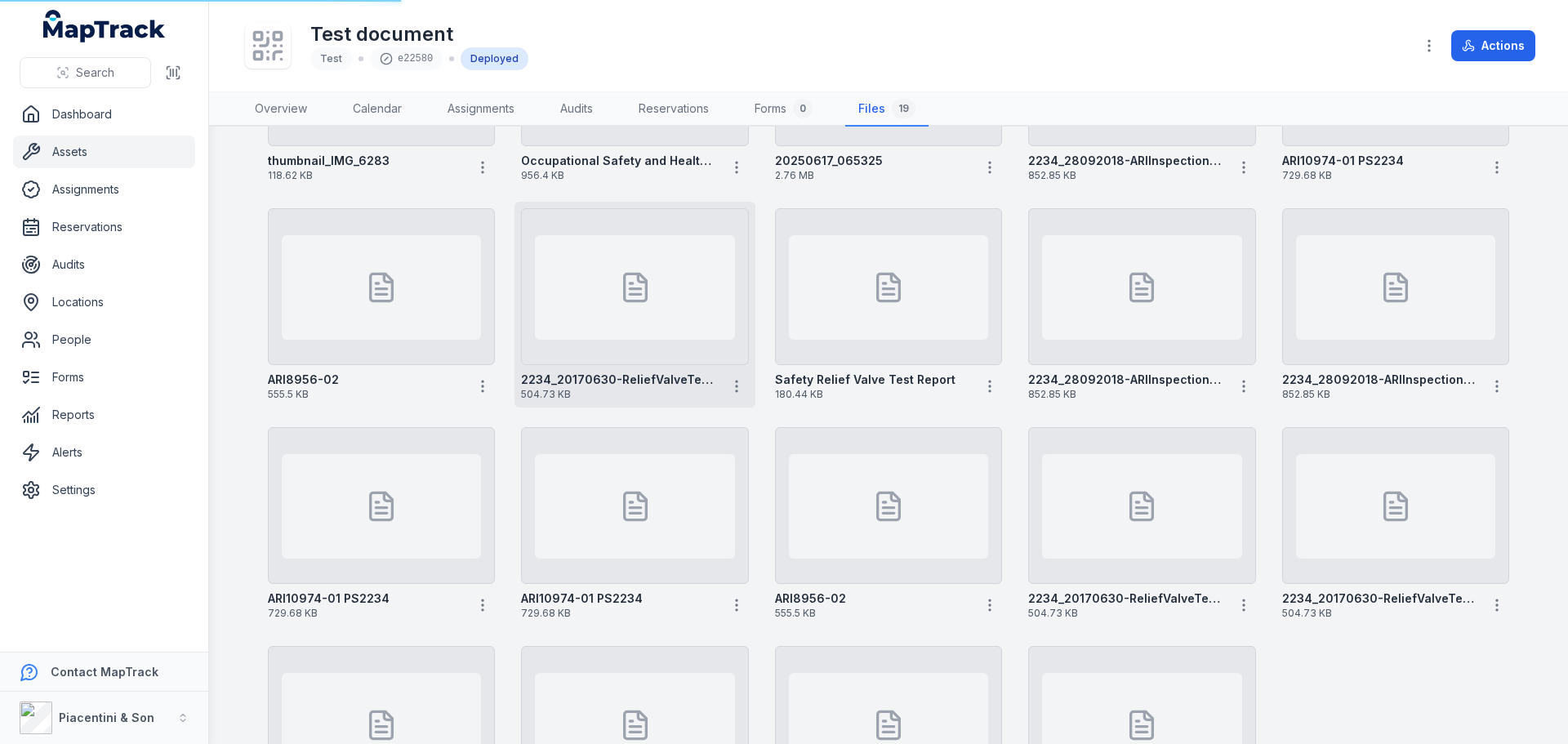
scroll to position [366, 0]
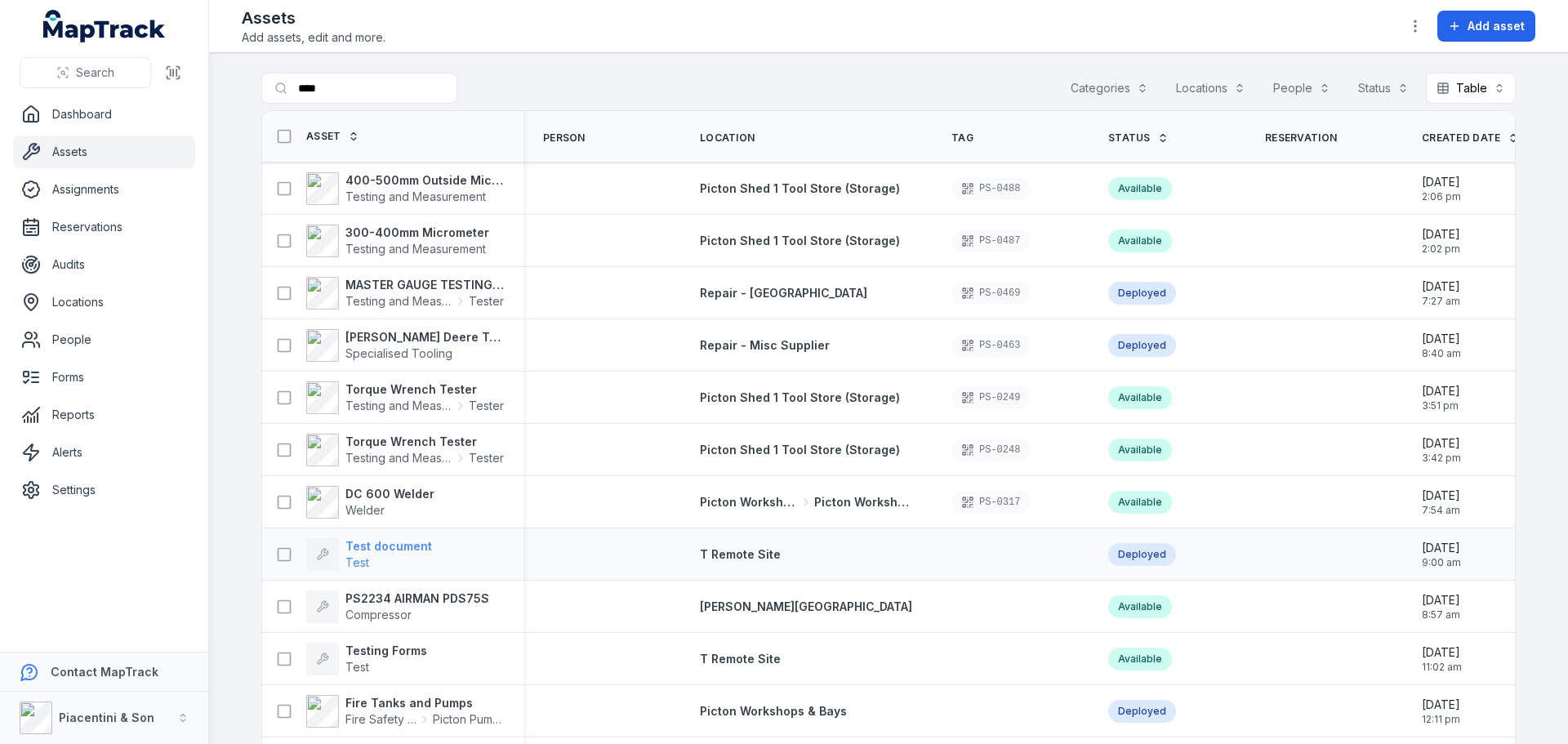
click at [354, 552] on strong "Test document" at bounding box center [389, 547] width 87 height 17
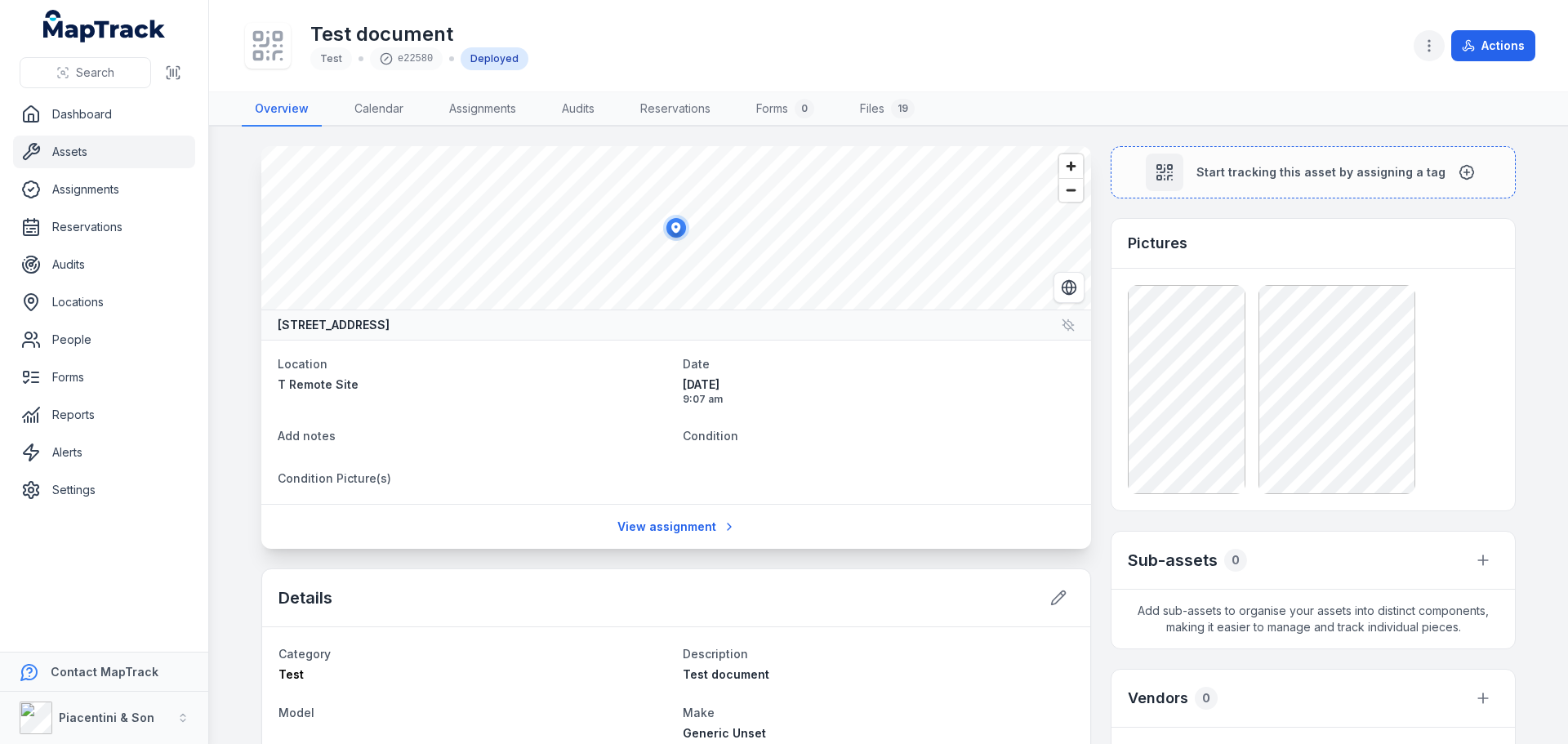
click at [1427, 47] on icon "button" at bounding box center [1430, 46] width 17 height 17
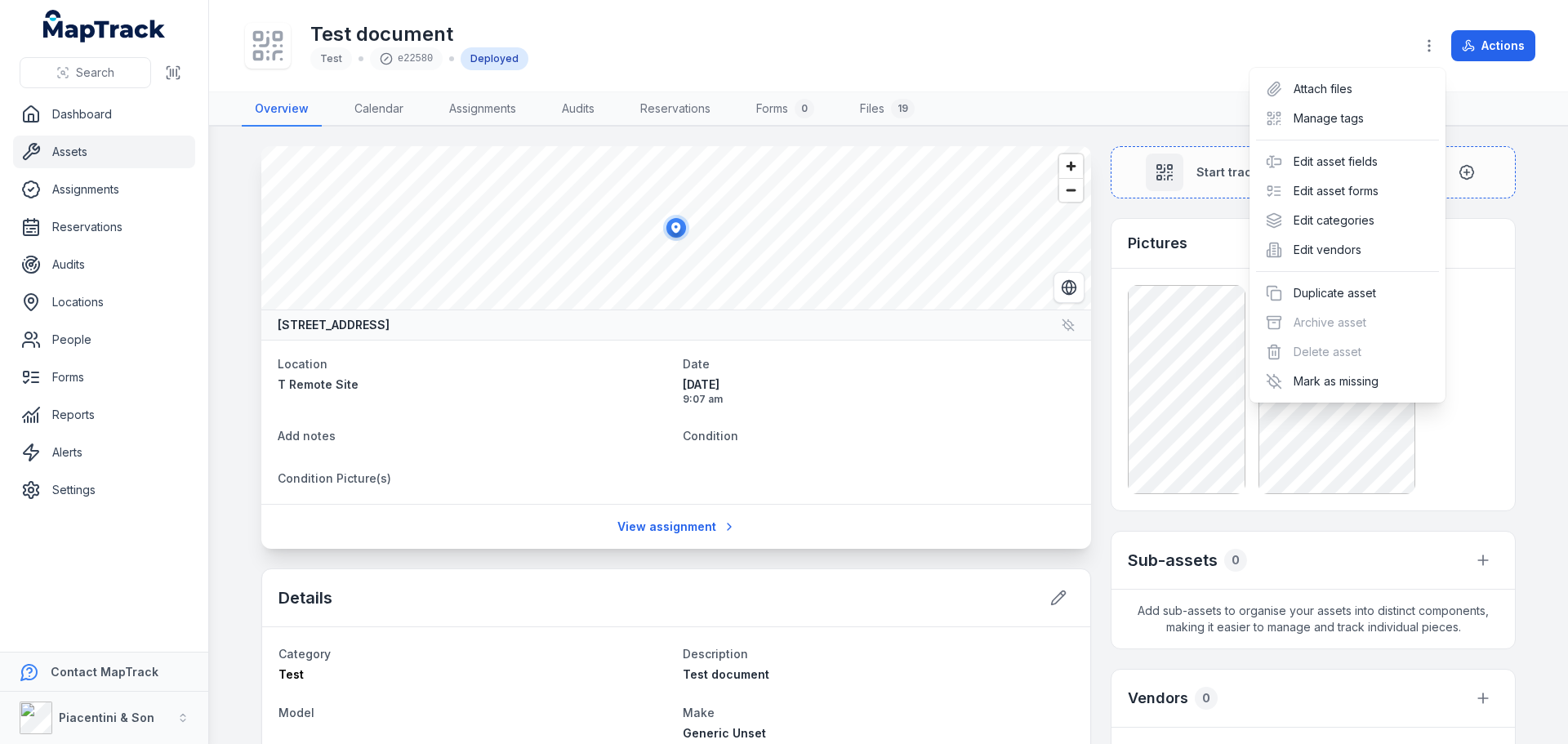
click at [1506, 42] on div "Actions" at bounding box center [1475, 45] width 122 height 31
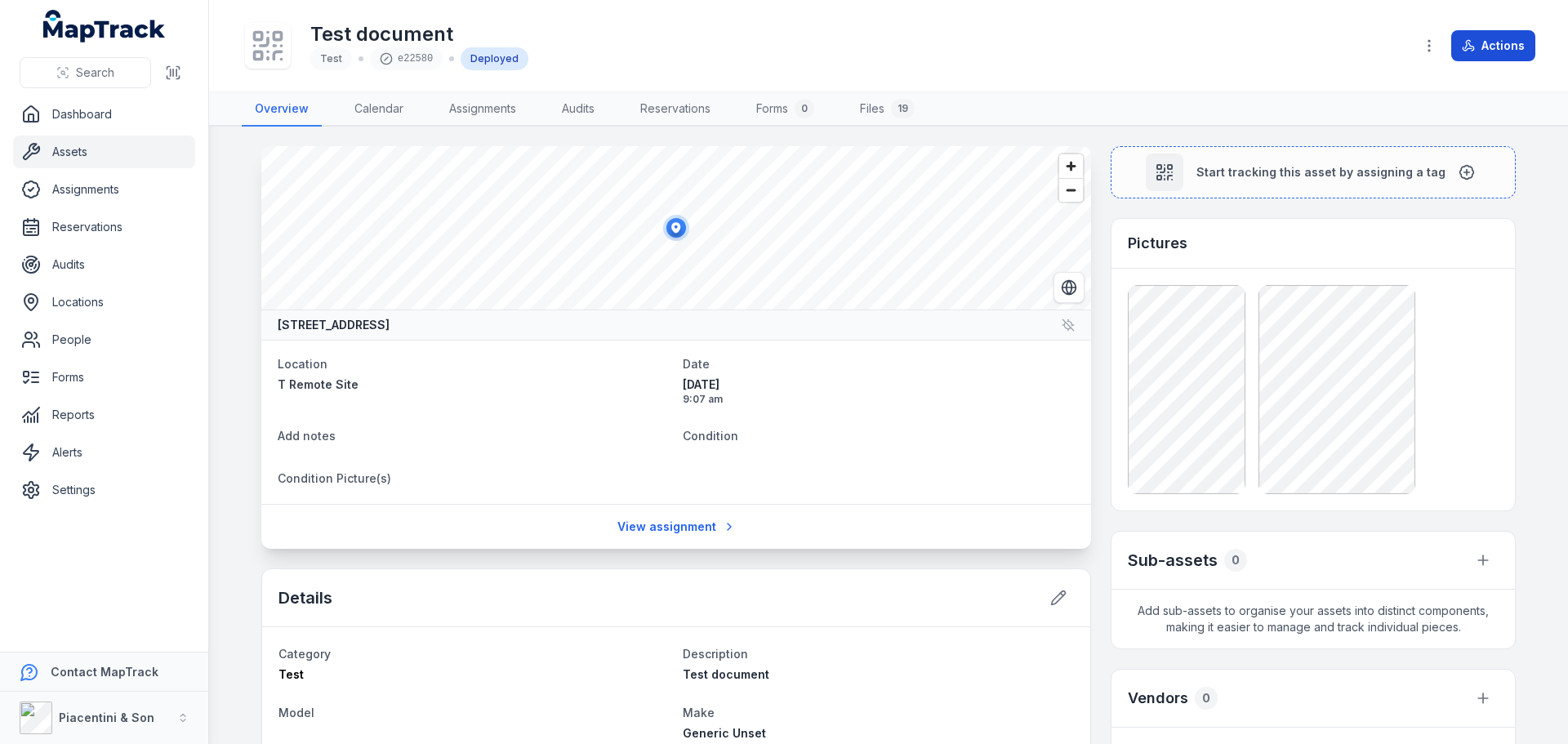
click at [1494, 35] on button "Actions" at bounding box center [1493, 45] width 84 height 31
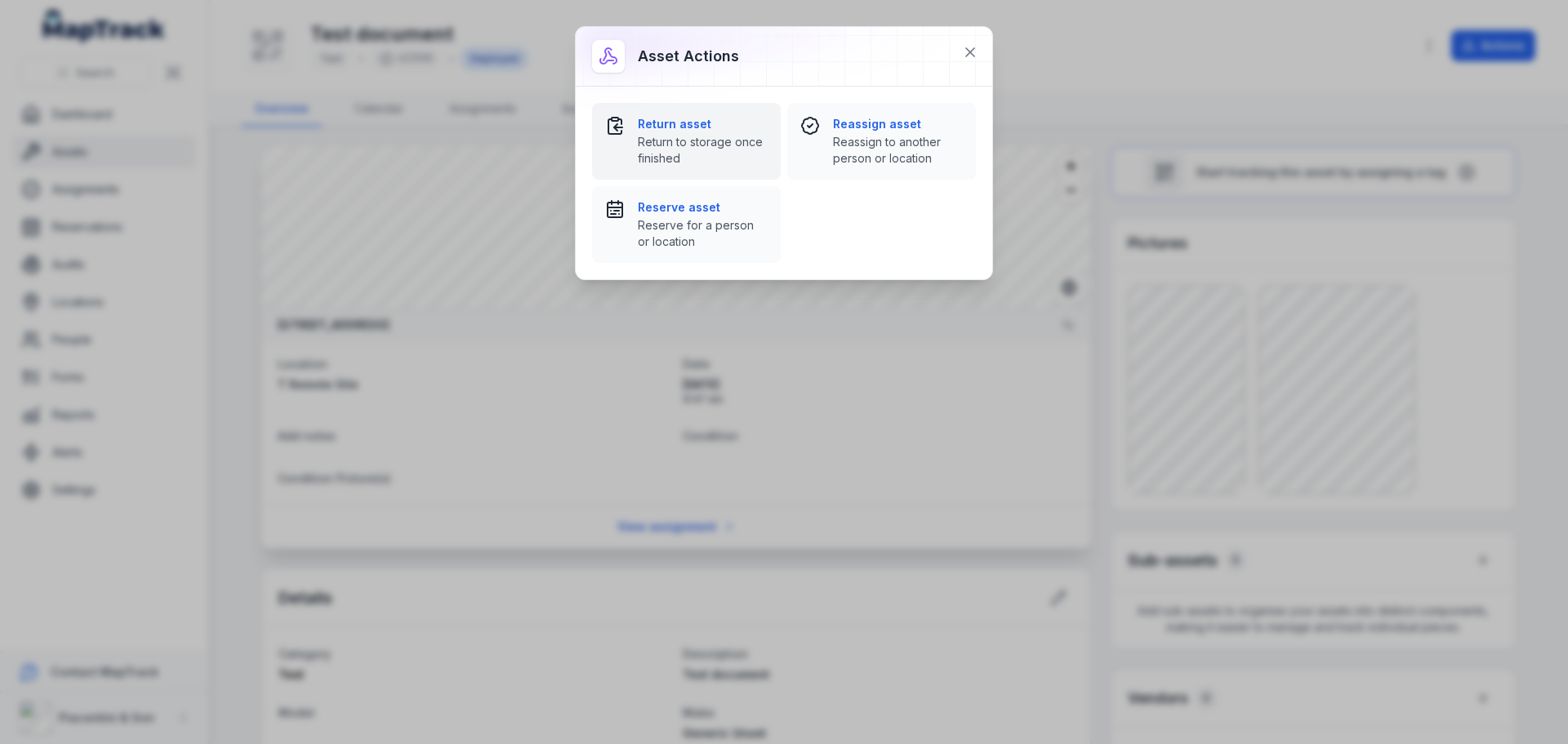
click at [702, 122] on strong "Return asset" at bounding box center [703, 124] width 130 height 17
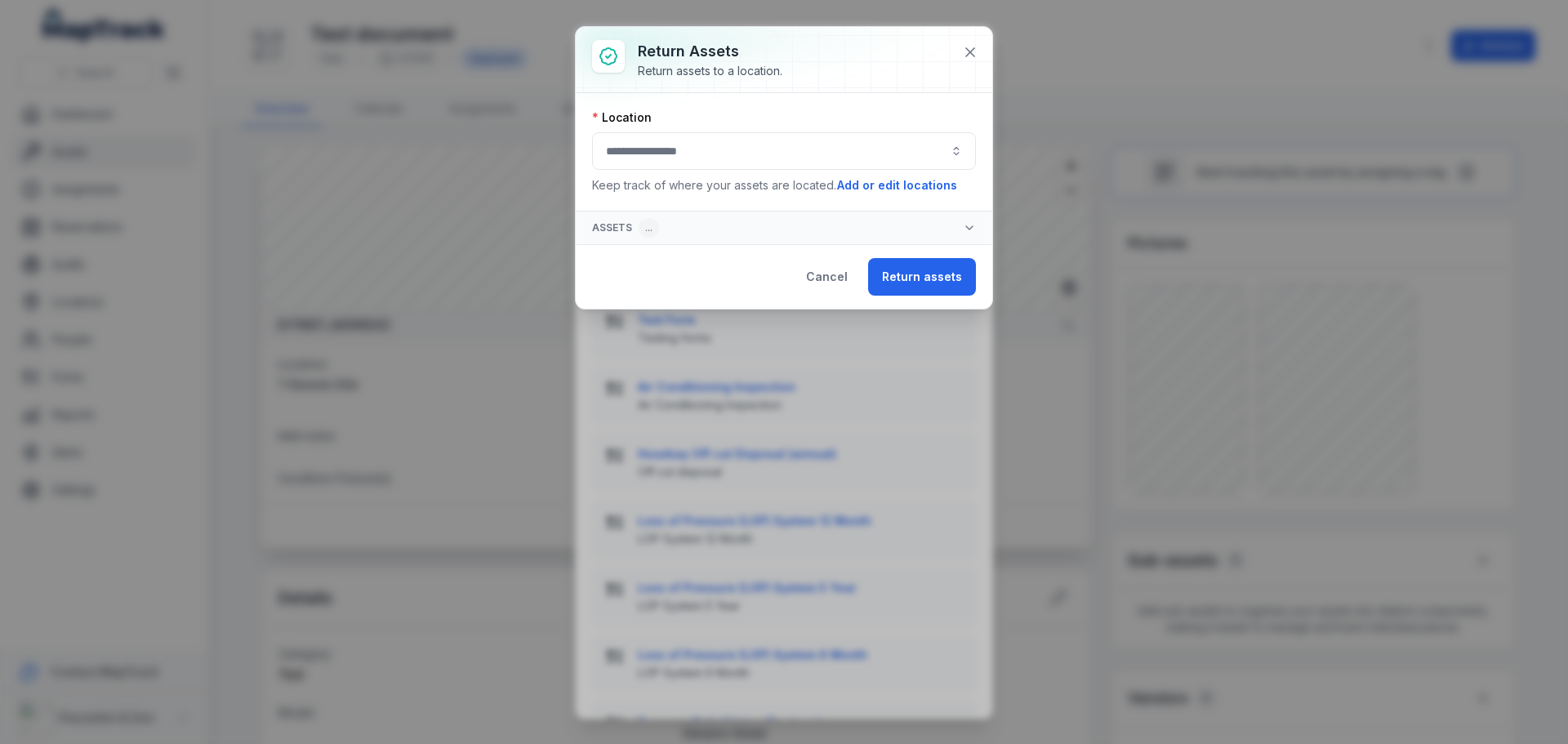
click at [697, 155] on button "button" at bounding box center [784, 151] width 384 height 37
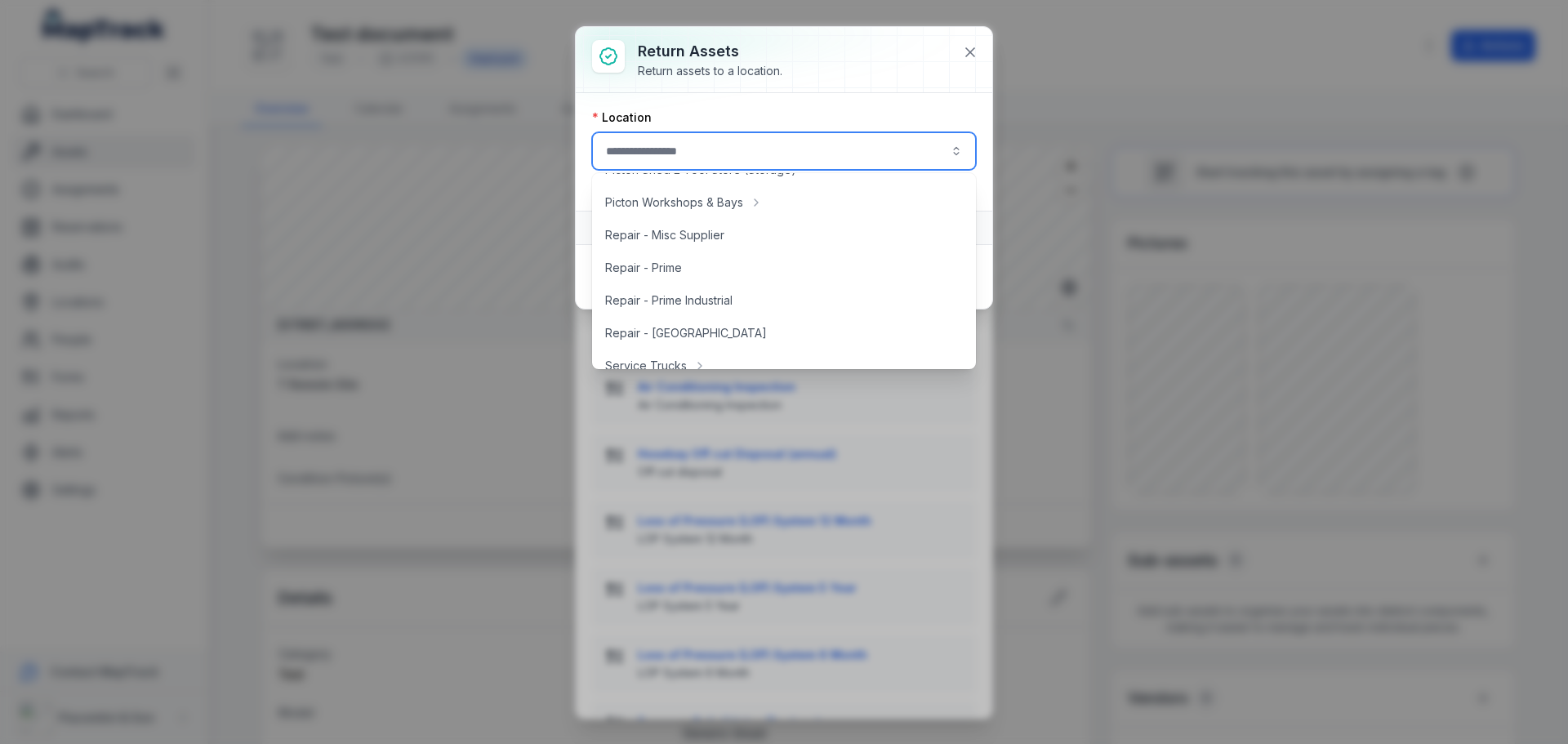
scroll to position [435, 0]
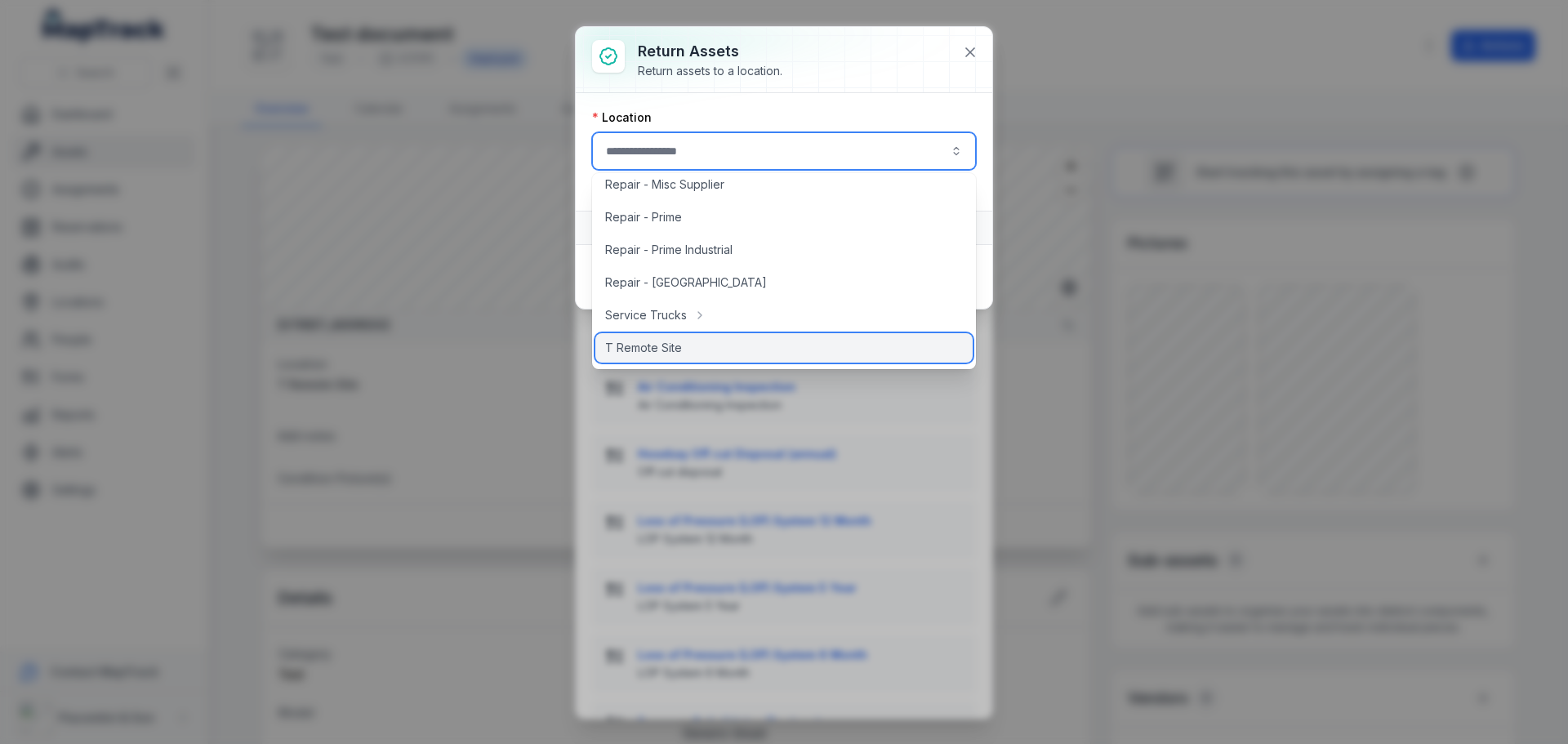
click at [647, 344] on span "T Remote Site" at bounding box center [643, 348] width 77 height 17
type input "**********"
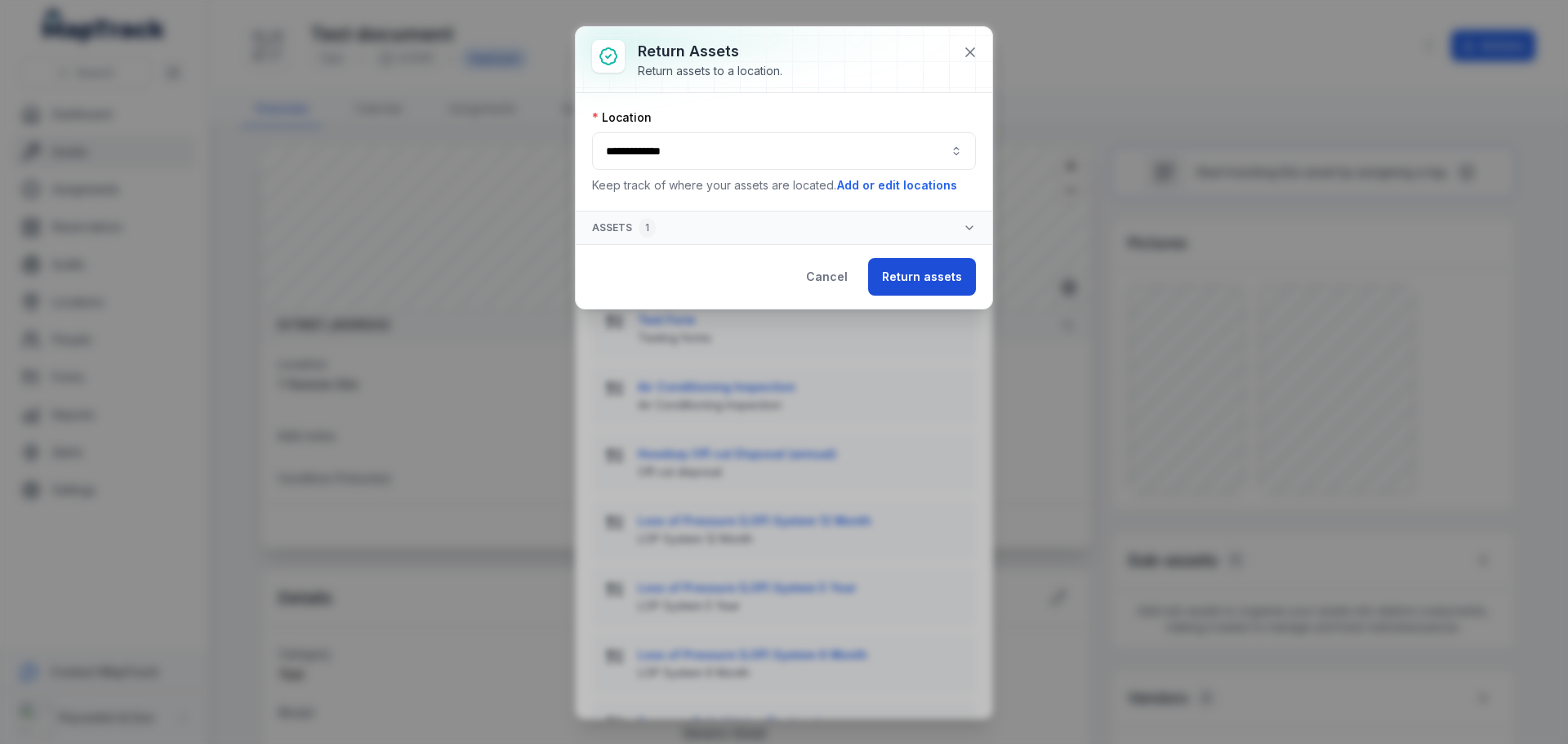
click at [928, 277] on button "Return assets" at bounding box center [921, 277] width 107 height 37
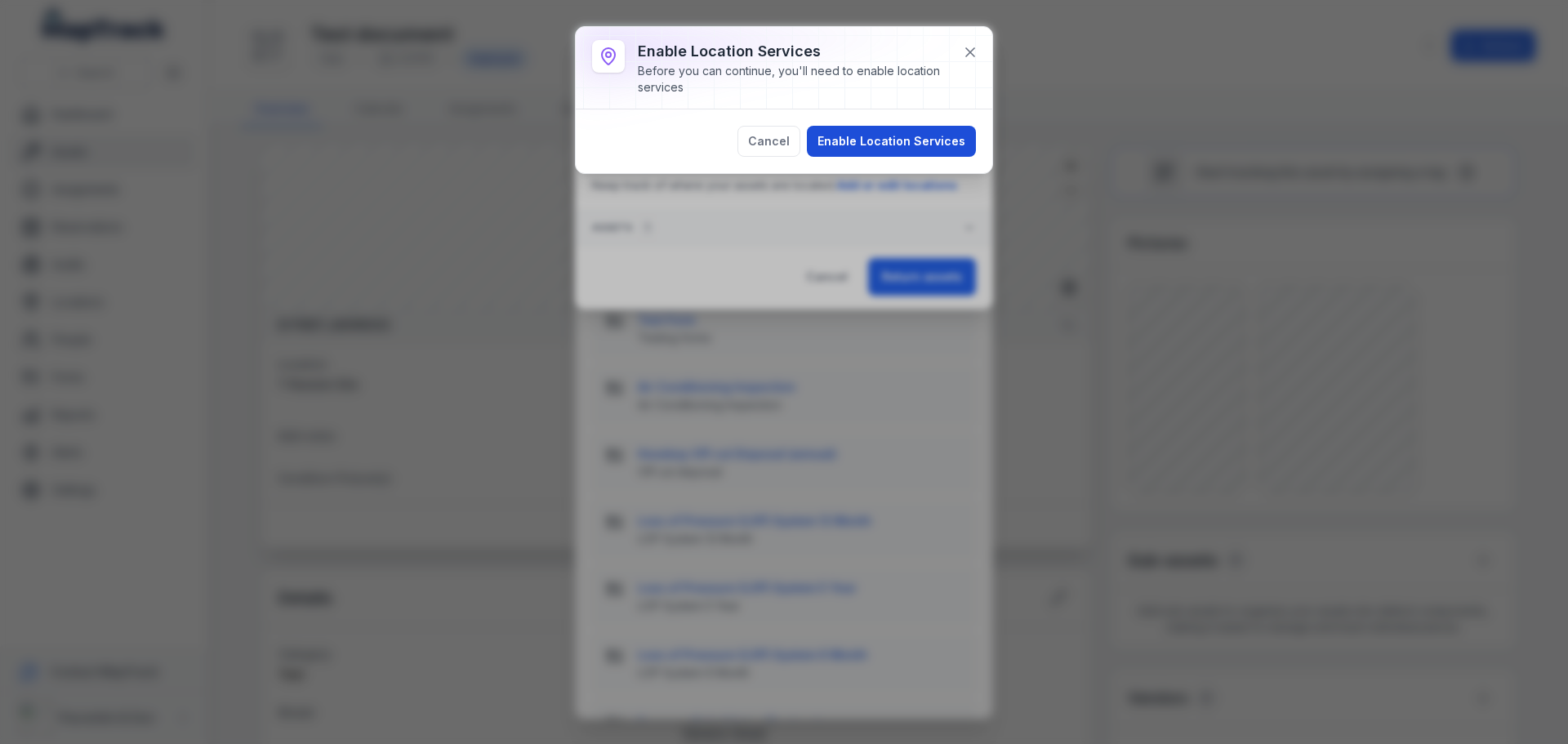
click at [880, 131] on button "Enable Location Services" at bounding box center [891, 141] width 169 height 31
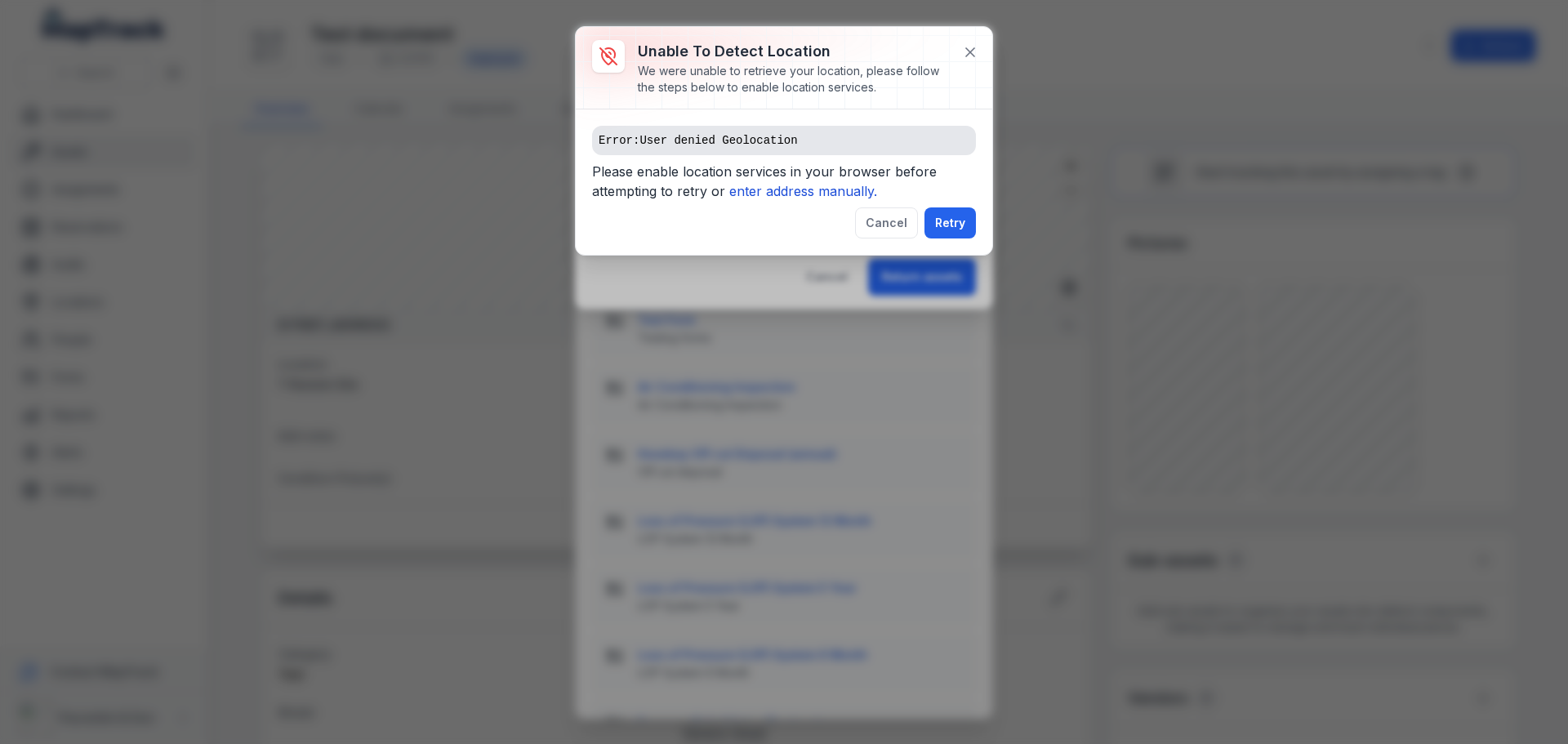
click at [772, 187] on icon "enter address manually." at bounding box center [802, 192] width 147 height 17
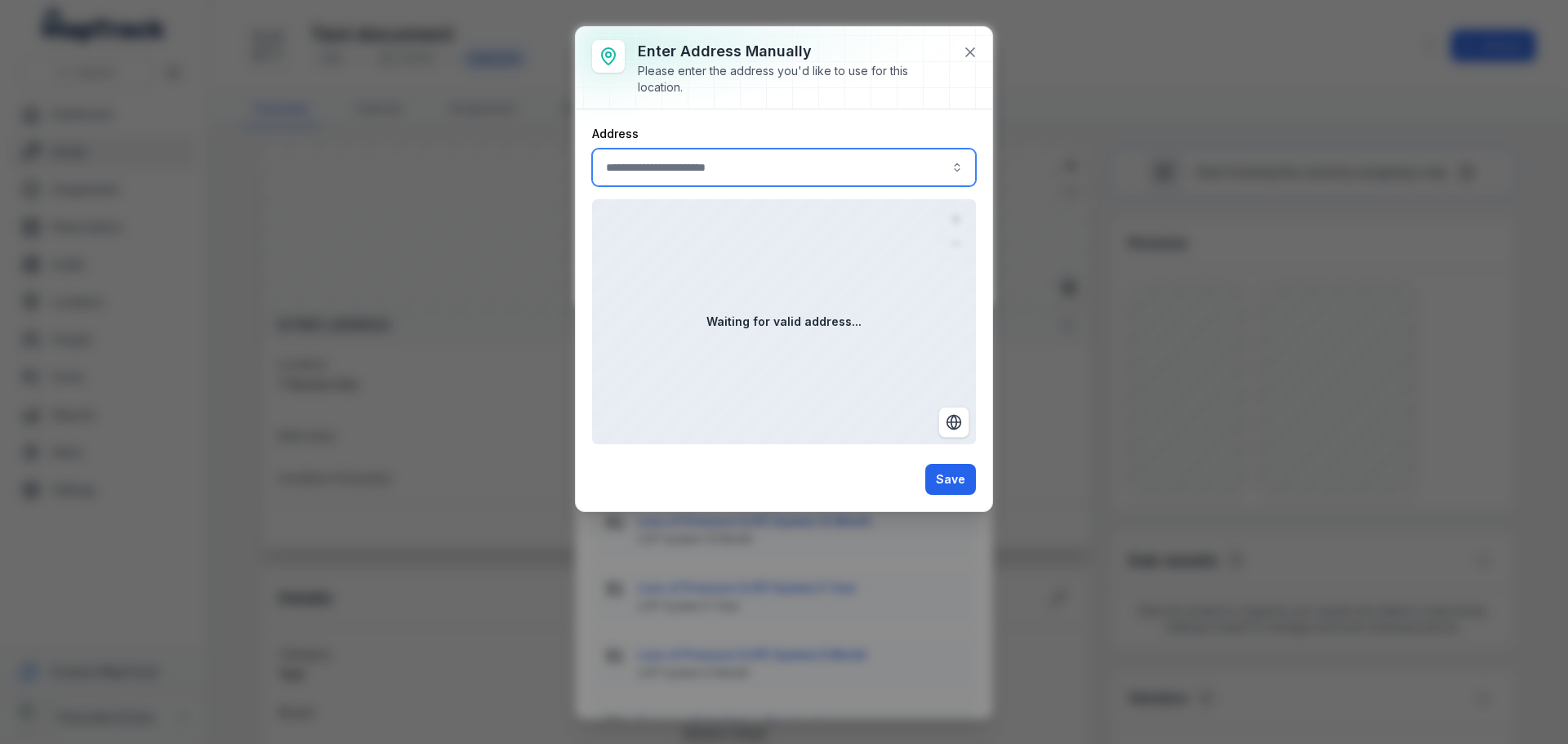
click at [739, 167] on input ":r1i1:-form-item-label" at bounding box center [784, 167] width 384 height 37
type input "**"
click at [784, 157] on input ":r1i1:-form-item-label" at bounding box center [784, 167] width 384 height 37
type input "*********"
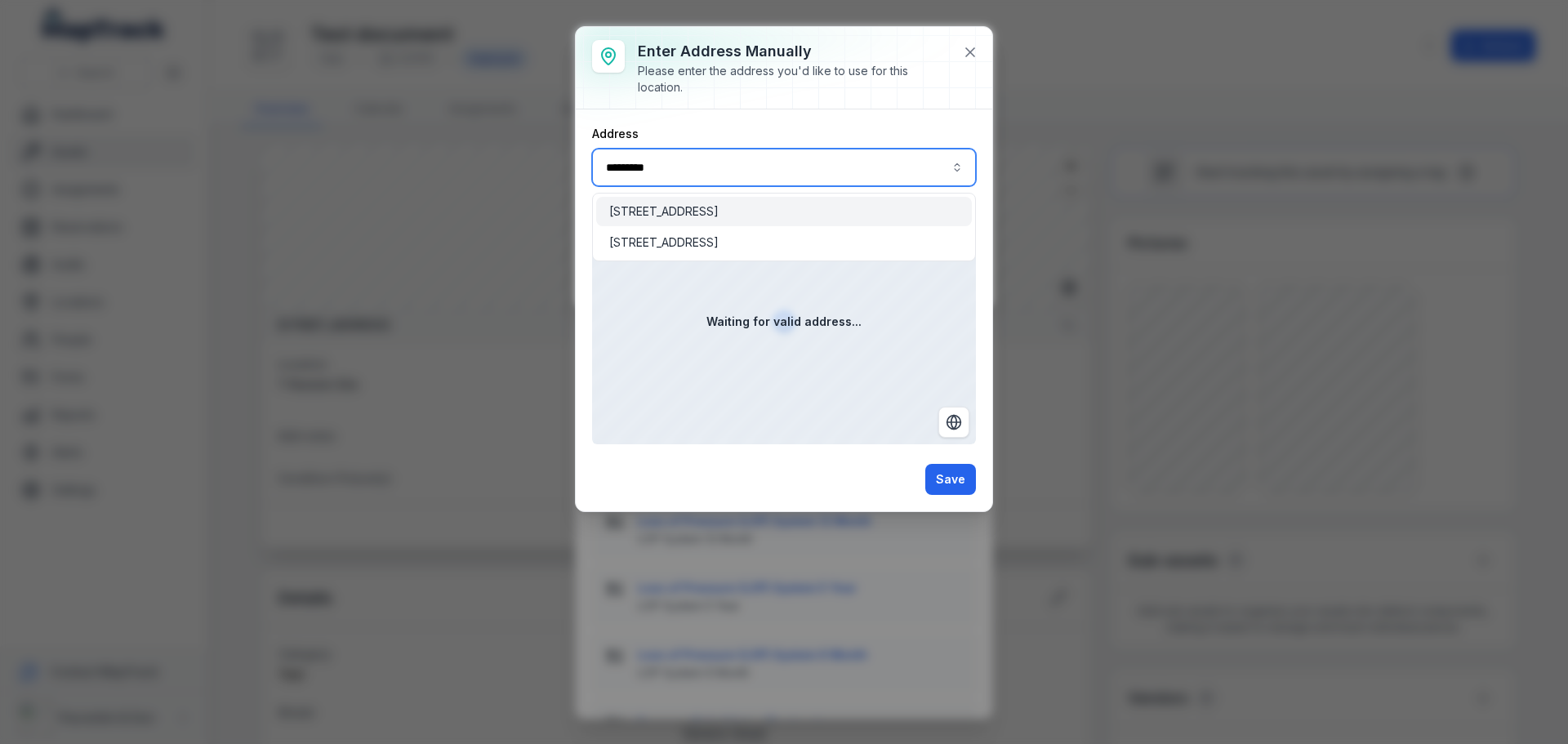
click at [719, 207] on span "[STREET_ADDRESS]" at bounding box center [663, 212] width 109 height 17
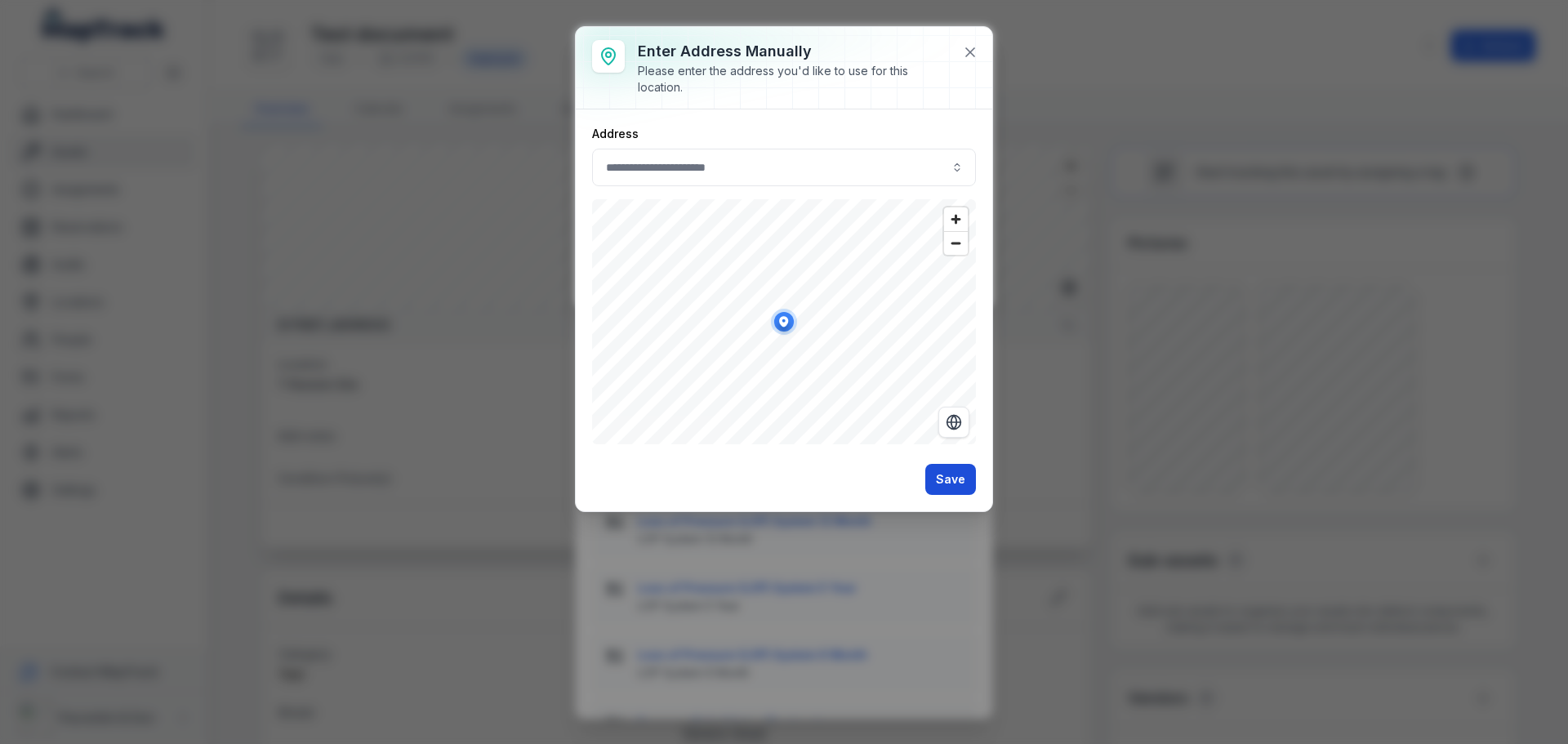
click at [944, 484] on button "Save" at bounding box center [951, 479] width 51 height 31
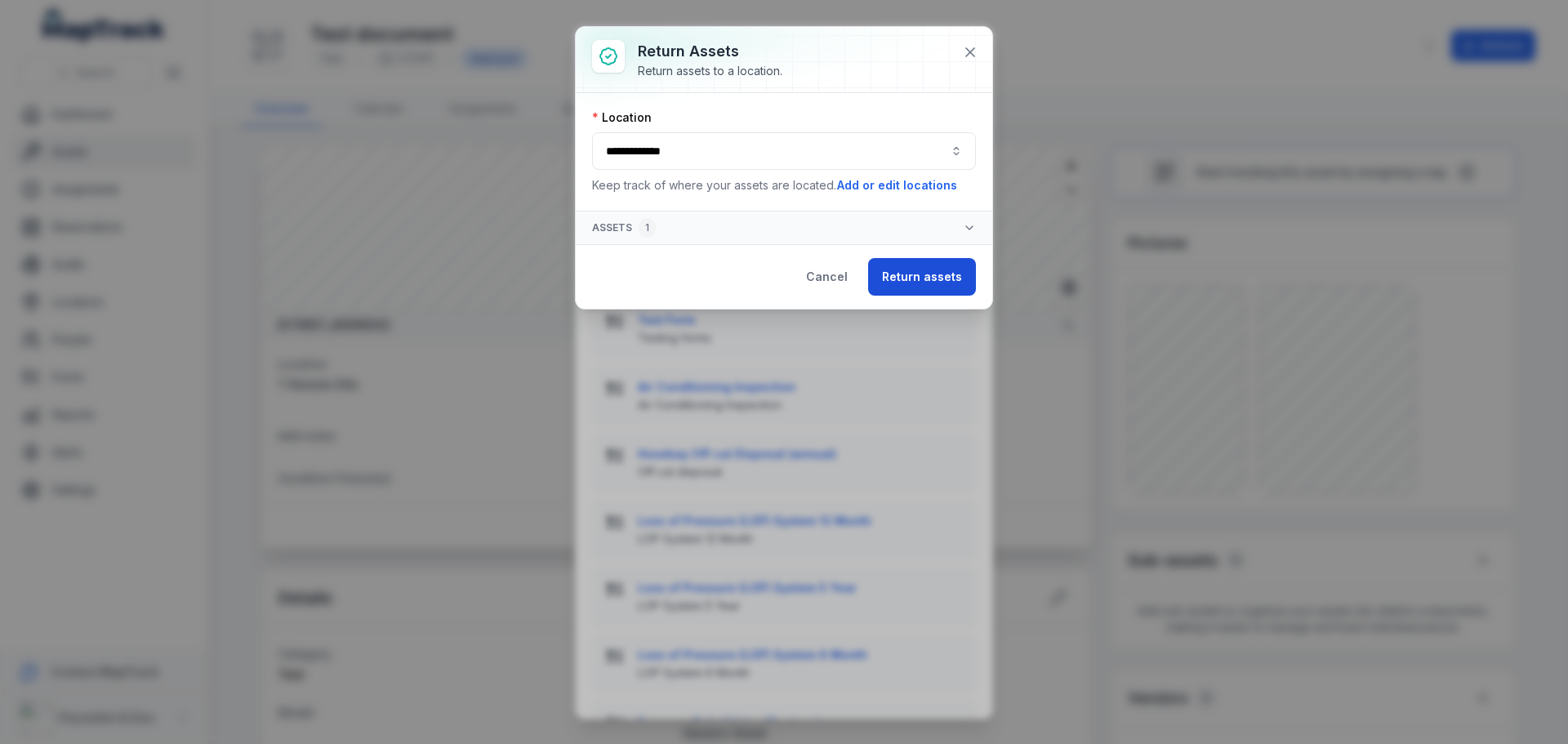
click at [901, 267] on button "Return assets" at bounding box center [921, 277] width 107 height 37
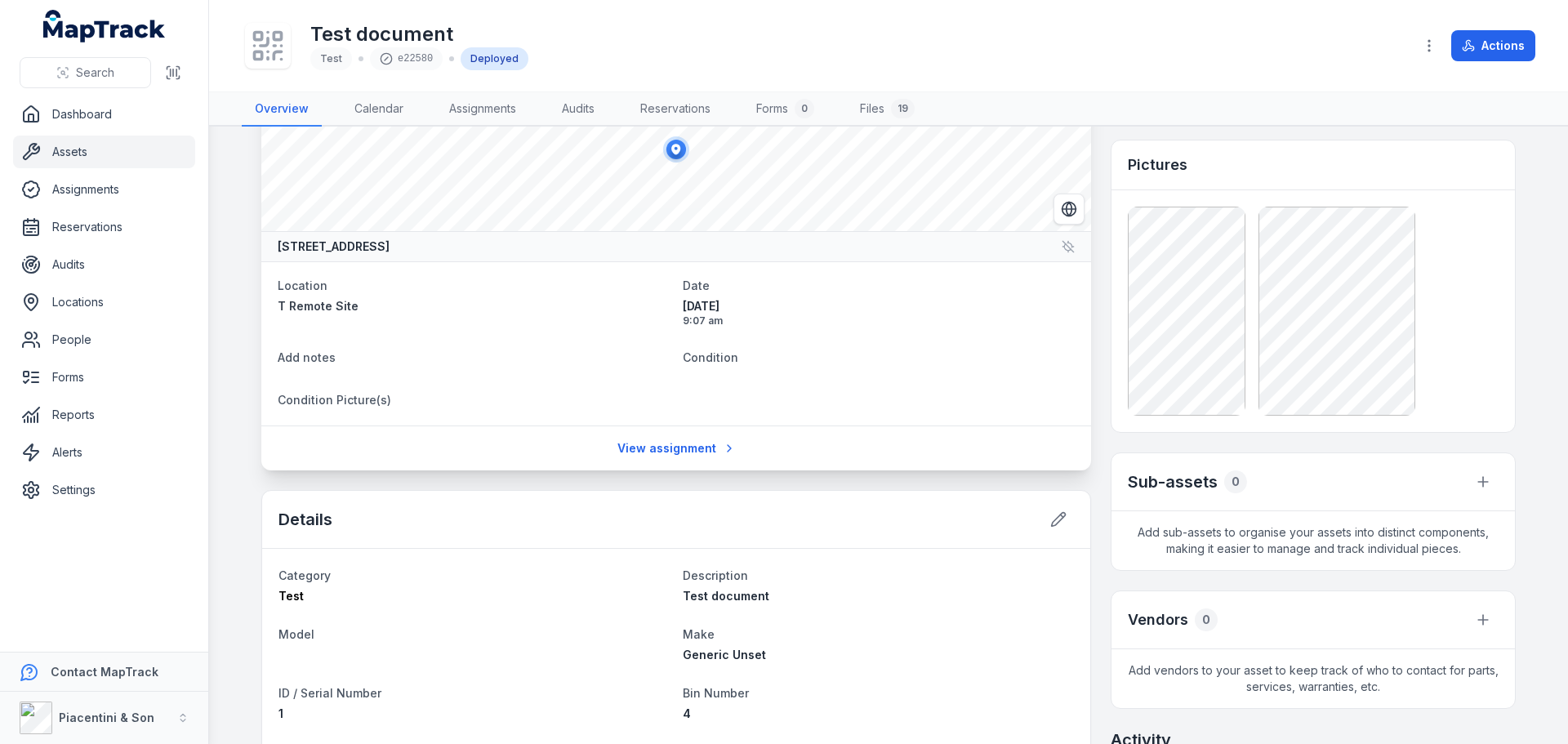
scroll to position [0, 0]
